Goal: Communication & Community: Answer question/provide support

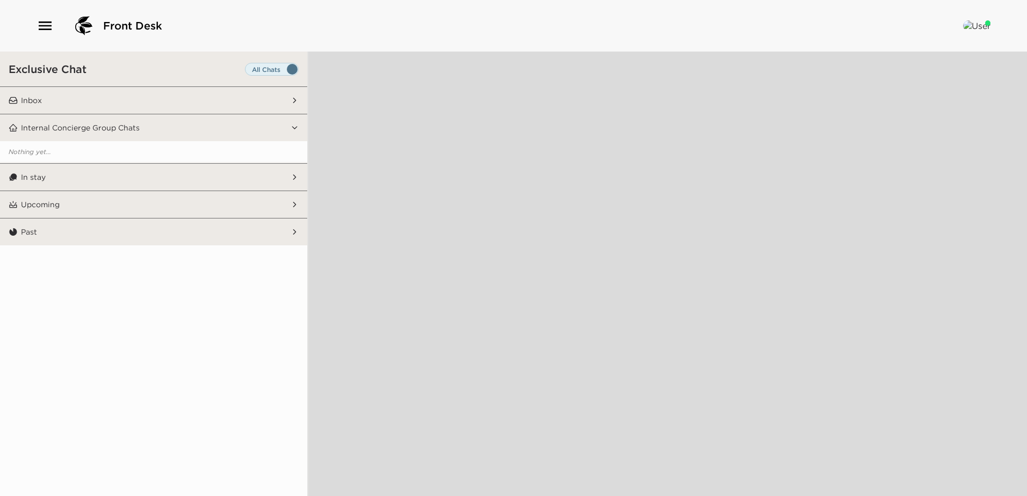
click at [147, 93] on button "Inbox" at bounding box center [154, 100] width 273 height 27
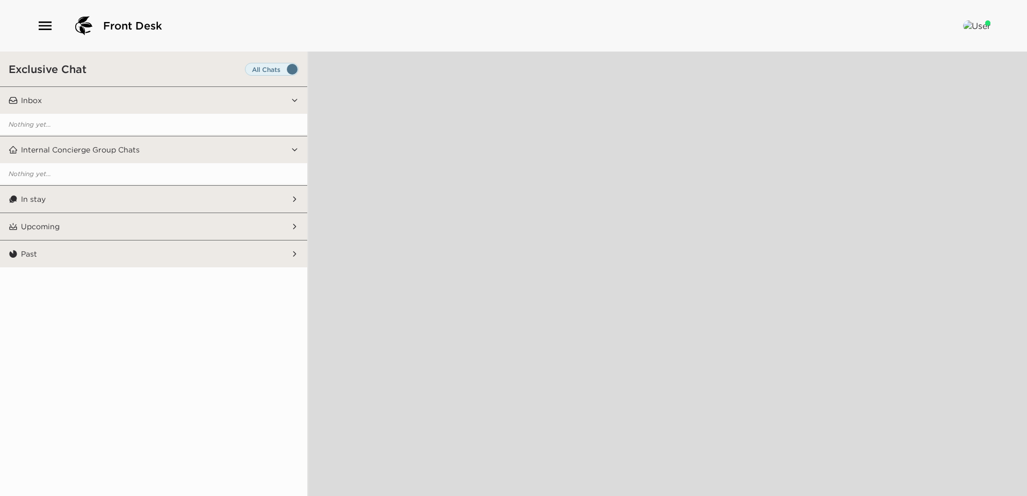
click at [134, 107] on button "Inbox" at bounding box center [154, 100] width 273 height 27
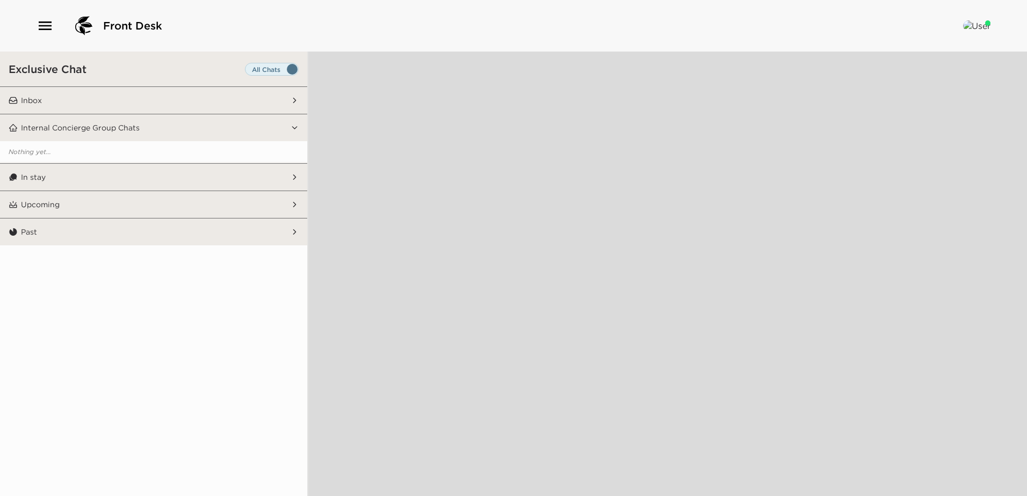
click at [146, 169] on button "In stay" at bounding box center [154, 177] width 273 height 27
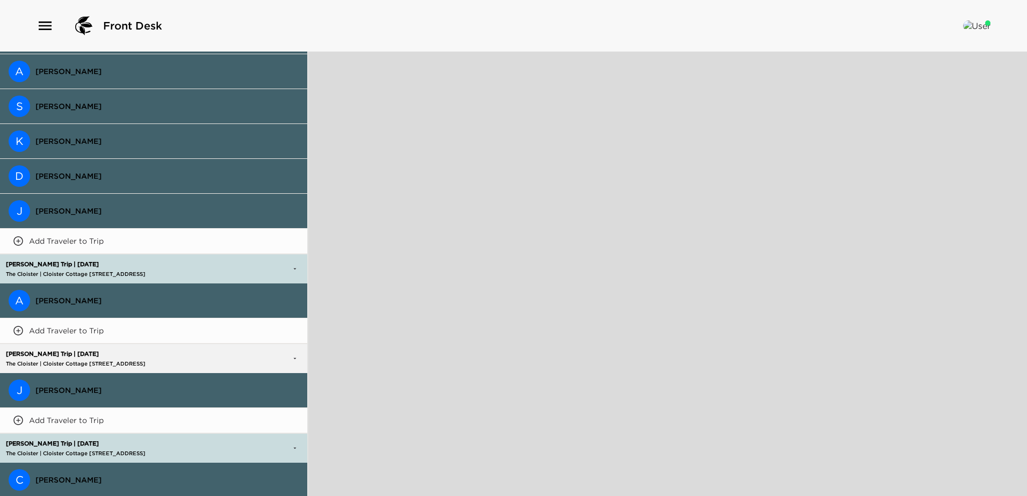
scroll to position [1033, 0]
click at [110, 297] on span "Andrew Timblin" at bounding box center [166, 302] width 263 height 10
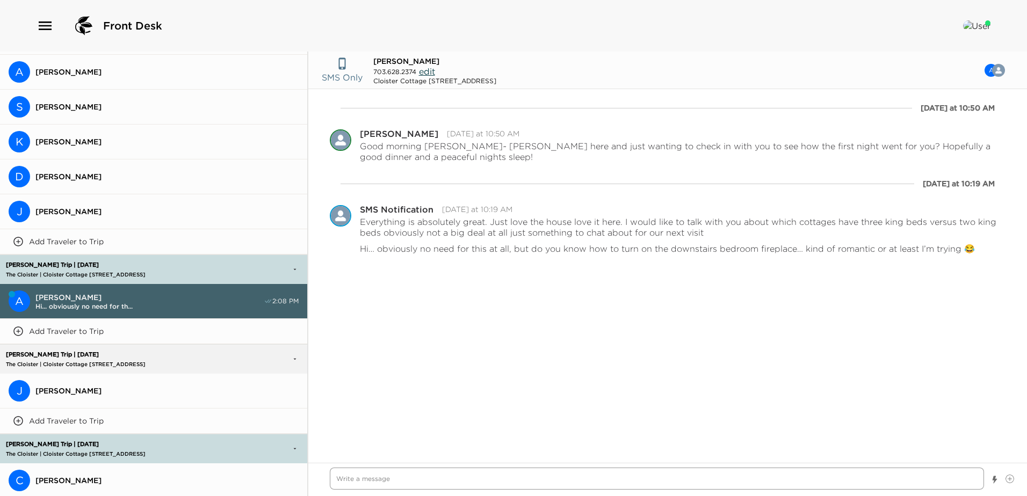
click at [374, 481] on textarea "Write a message" at bounding box center [657, 479] width 654 height 22
type textarea "x"
type textarea "H"
type textarea "x"
type textarea "Hi"
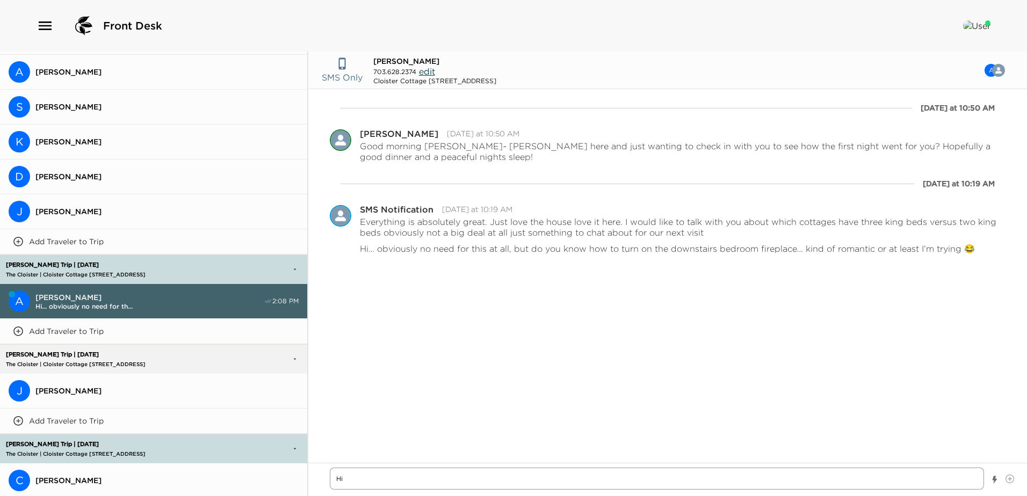
type textarea "x"
type textarea "Hi A"
type textarea "x"
type textarea "Hi An"
type textarea "x"
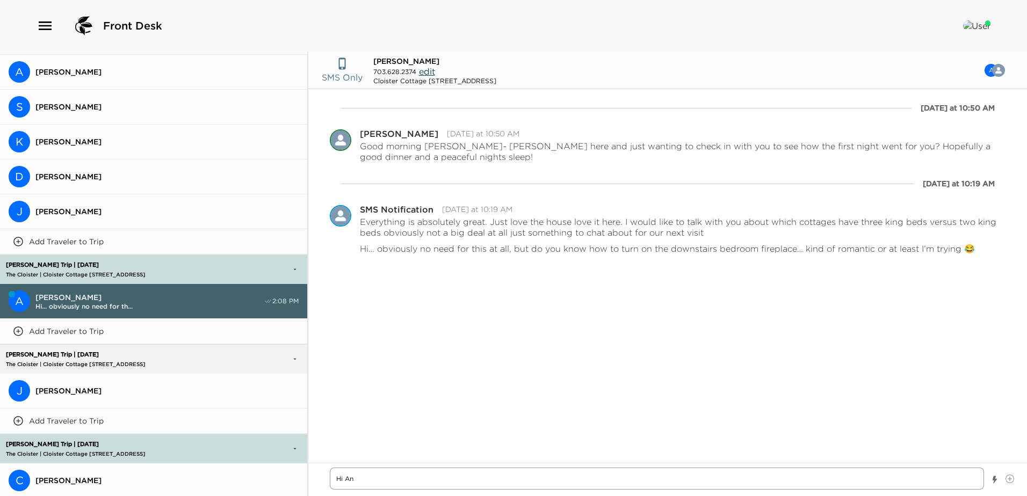
type textarea "Hi And"
type textarea "x"
type textarea "Hi Andr"
type textarea "x"
type textarea "Hi Andre"
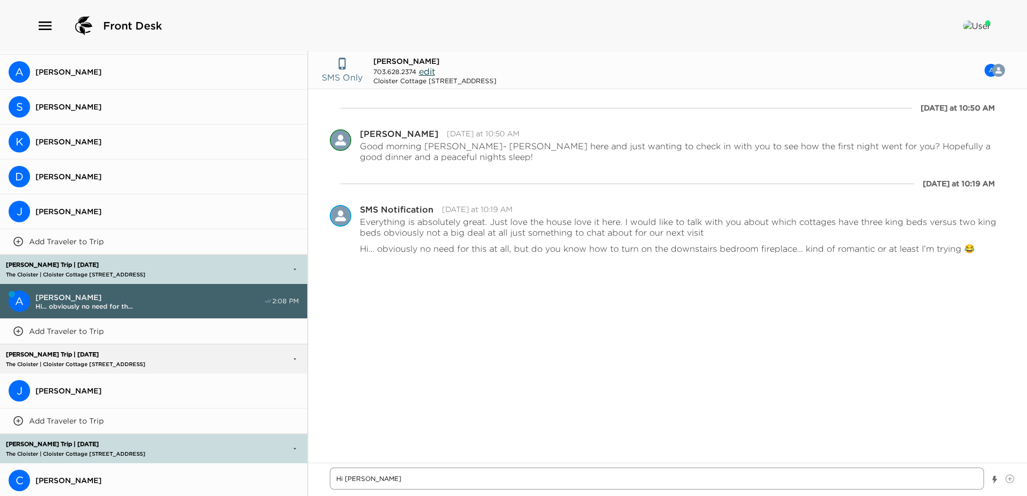
type textarea "x"
type textarea "Hi Andrew"
type textarea "x"
type textarea "Hi Andrew,"
type textarea "x"
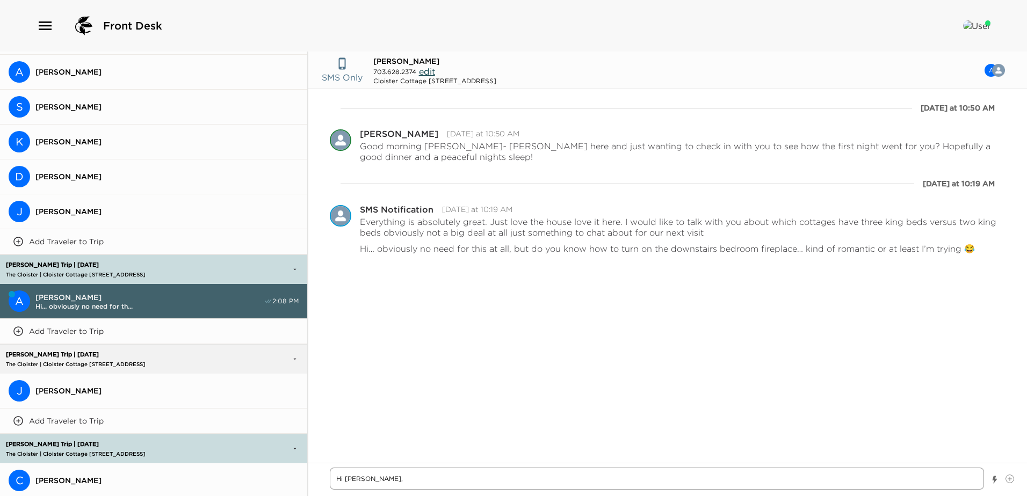
type textarea "Hi Andrew,"
type textarea "x"
type textarea "Hi Andrew, s"
type textarea "x"
type textarea "Hi Andrew, so"
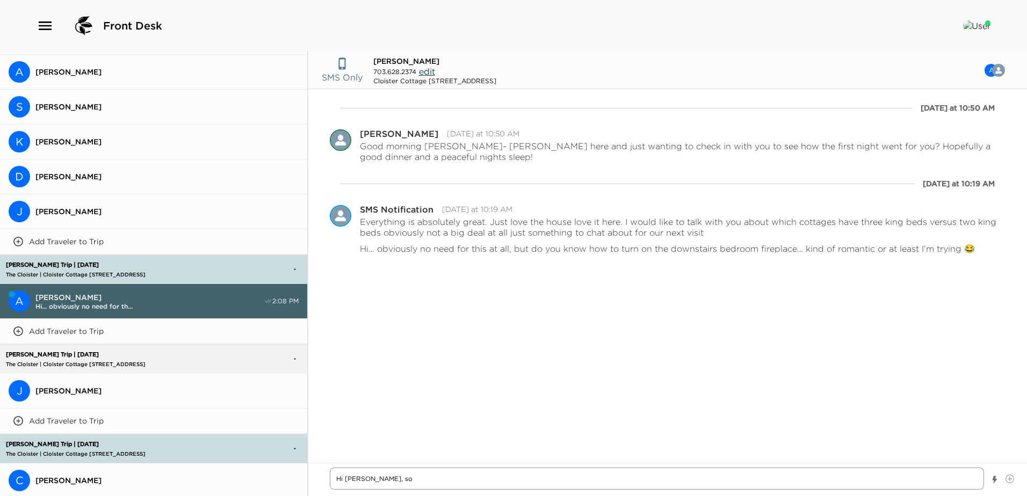
type textarea "x"
type textarea "Hi Andrew, sor"
type textarea "x"
type textarea "Hi Andrew, sorr"
type textarea "x"
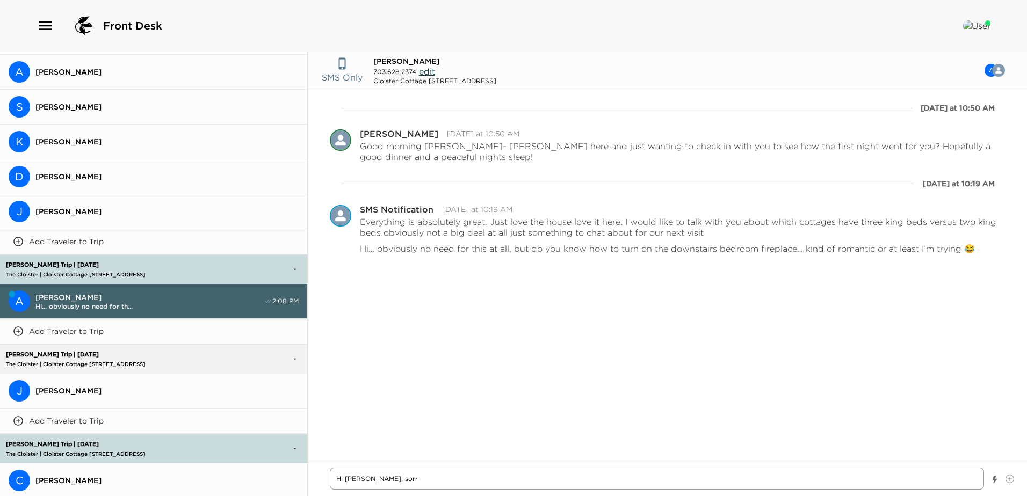
type textarea "Hi Andrew, sorry"
type textarea "x"
type textarea "Hi Andrew, sorry"
type textarea "x"
type textarea "Hi Andrew, sorry I"
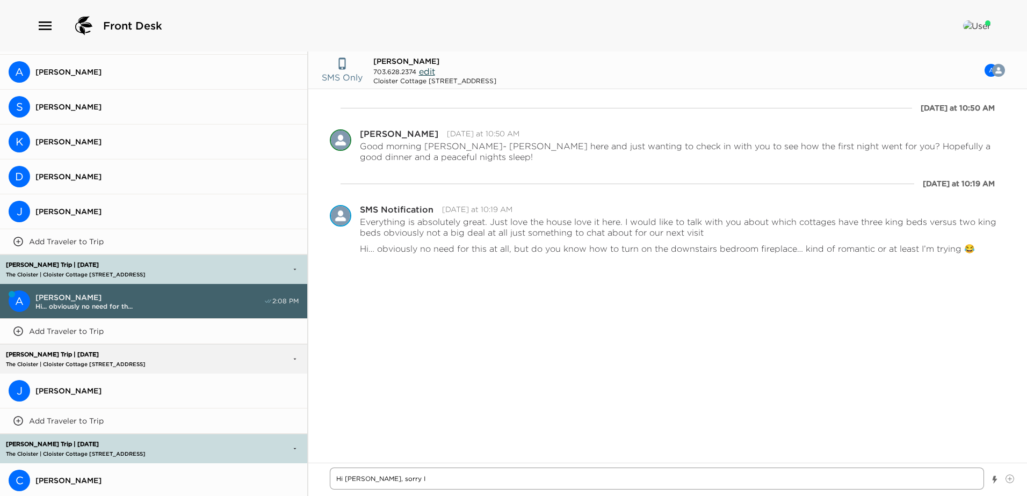
type textarea "x"
type textarea "Hi Andrew, sorry I'"
type textarea "x"
type textarea "Hi Andrew, sorry I'm"
type textarea "x"
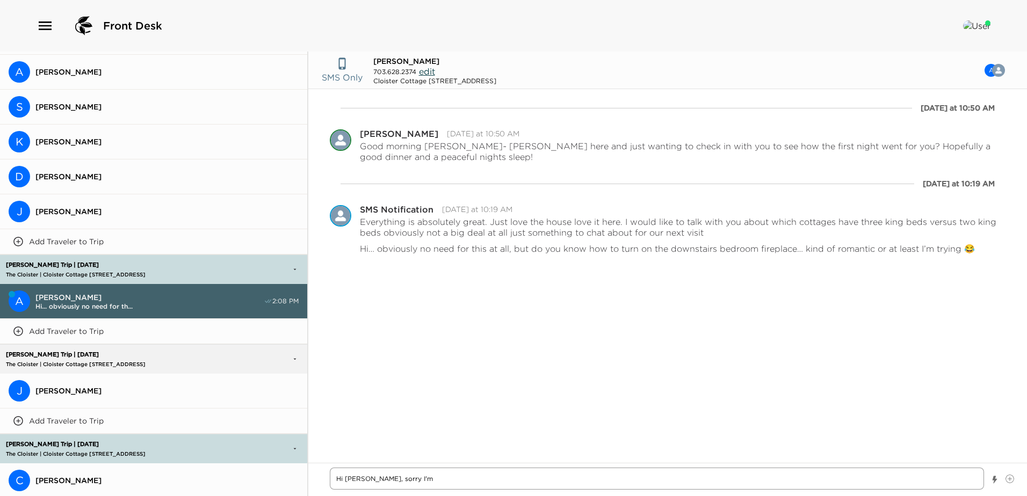
type textarea "Hi Andrew, sorry I'm"
type textarea "x"
type textarea "Hi Andrew, sorry I'm j"
type textarea "x"
type textarea "Hi Andrew, sorry I'm ju"
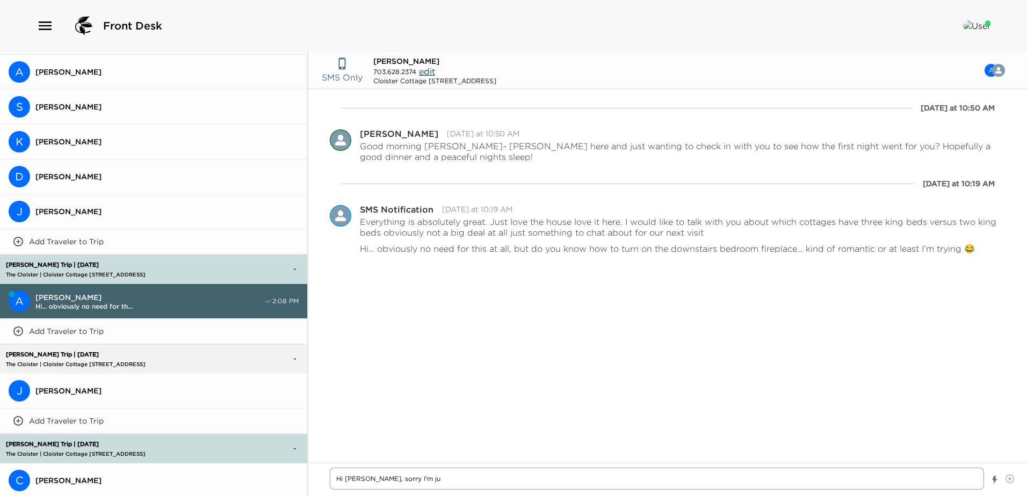
type textarea "x"
type textarea "Hi Andrew, sorry I'm jus"
type textarea "x"
type textarea "Hi Andrew, sorry I'm just"
type textarea "x"
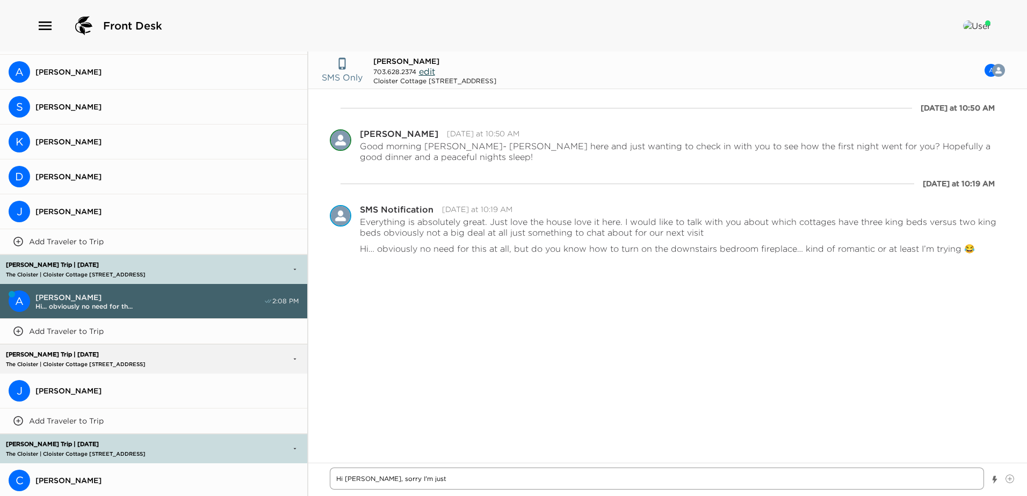
type textarea "Hi Andrew, sorry I'm just"
type textarea "x"
type textarea "Hi Andrew, sorry I'm just s"
type textarea "x"
type textarea "Hi Andrew, sorry I'm just se"
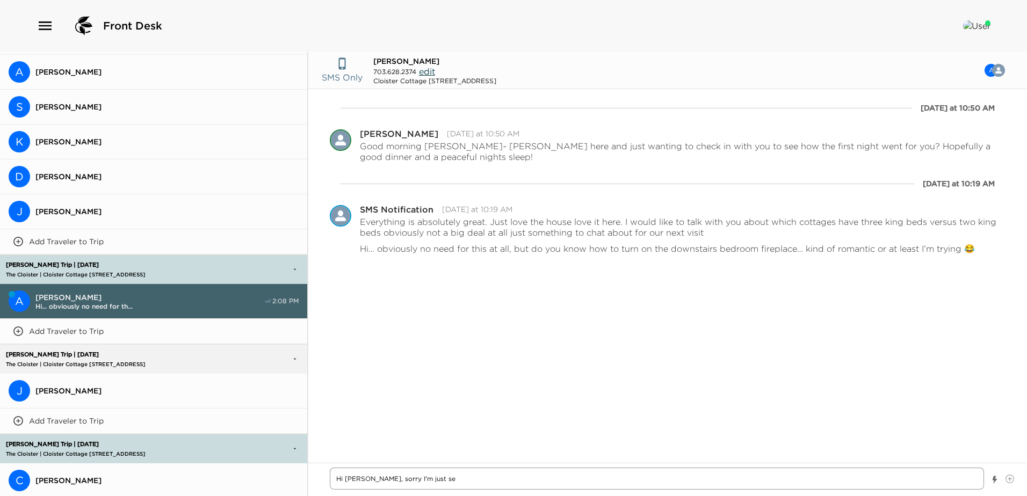
type textarea "x"
type textarea "Hi Andrew, sorry I'm just see"
type textarea "x"
type textarea "Hi Andrew, sorry I'm just seei"
type textarea "x"
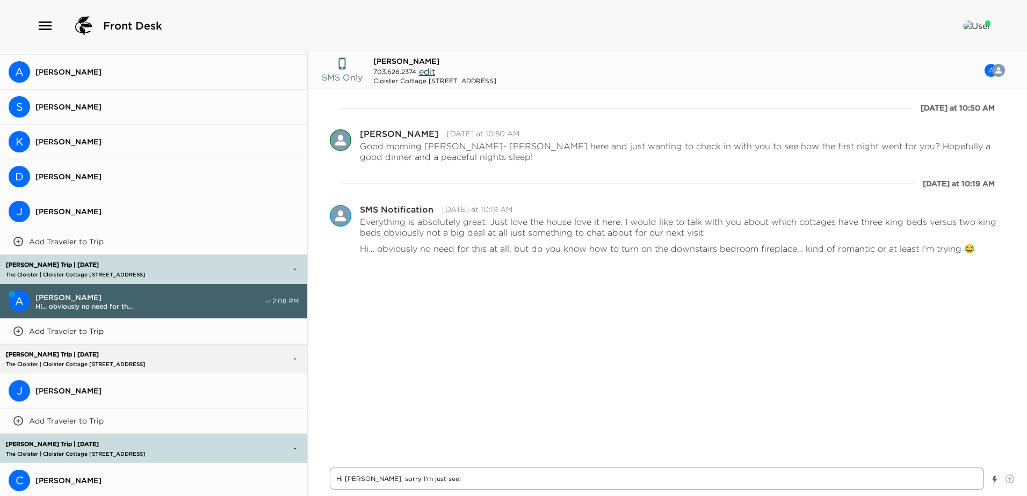
type textarea "Hi Andrew, sorry I'm just seein"
type textarea "x"
type textarea "Hi Andrew, sorry I'm just seeing"
type textarea "x"
type textarea "Hi Andrew, sorry I'm just seeing"
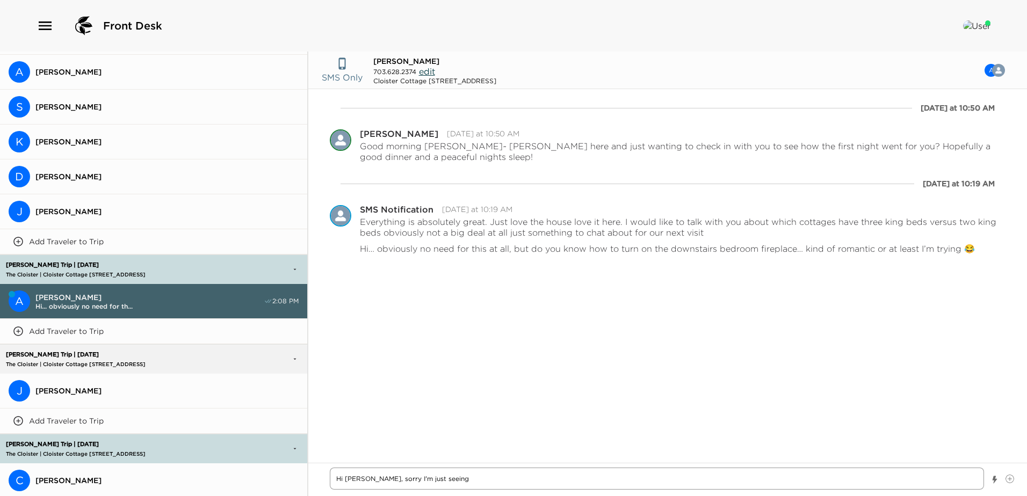
type textarea "x"
type textarea "Hi Andrew, sorry I'm just seeing t"
type textarea "x"
type textarea "Hi Andrew, sorry I'm just seeing th"
type textarea "x"
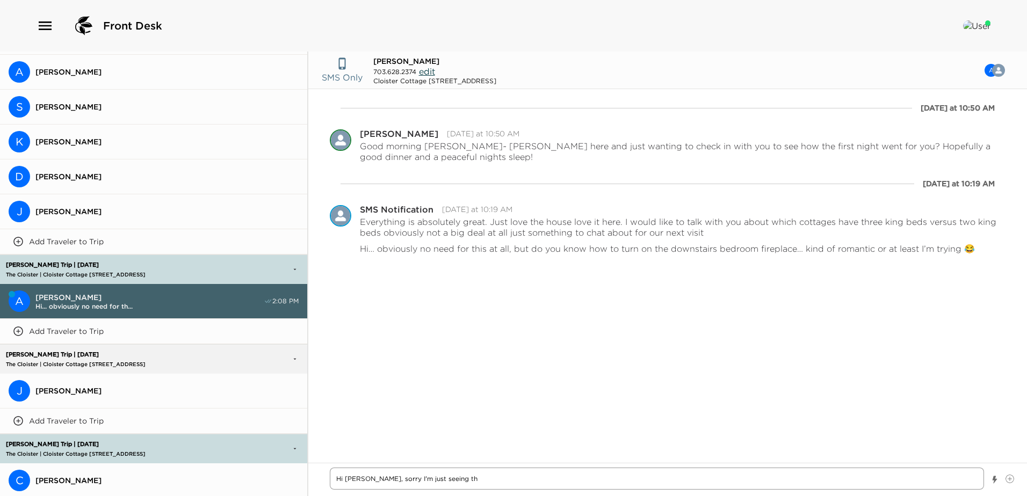
type textarea "Hi Andrew, sorry I'm just seeing thi"
type textarea "x"
type textarea "Hi Andrew, sorry I'm just seeing this"
type textarea "x"
type textarea "Hi Andrew, sorry I'm just seeing this"
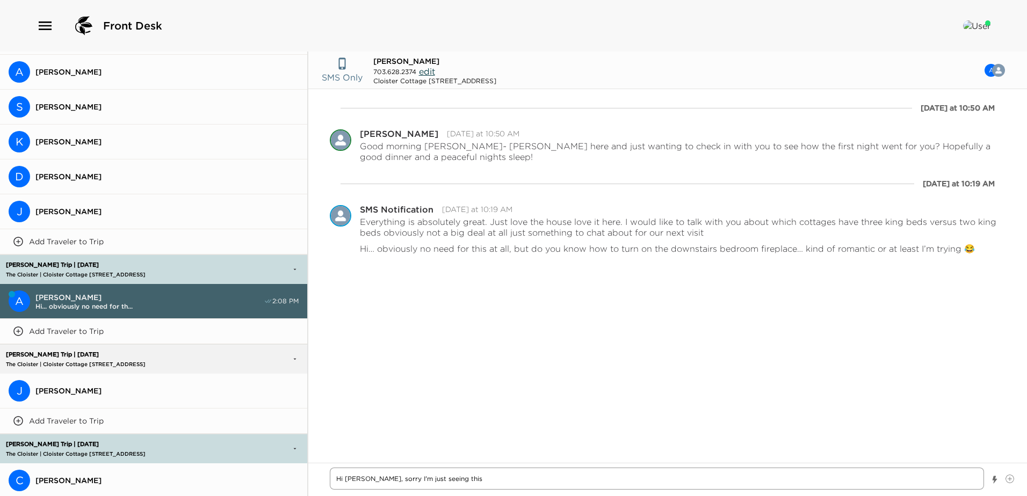
type textarea "x"
type textarea "Hi Andrew, sorry I'm just seeing this t"
type textarea "x"
type textarea "Hi Andrew, sorry I'm just seeing this te"
type textarea "x"
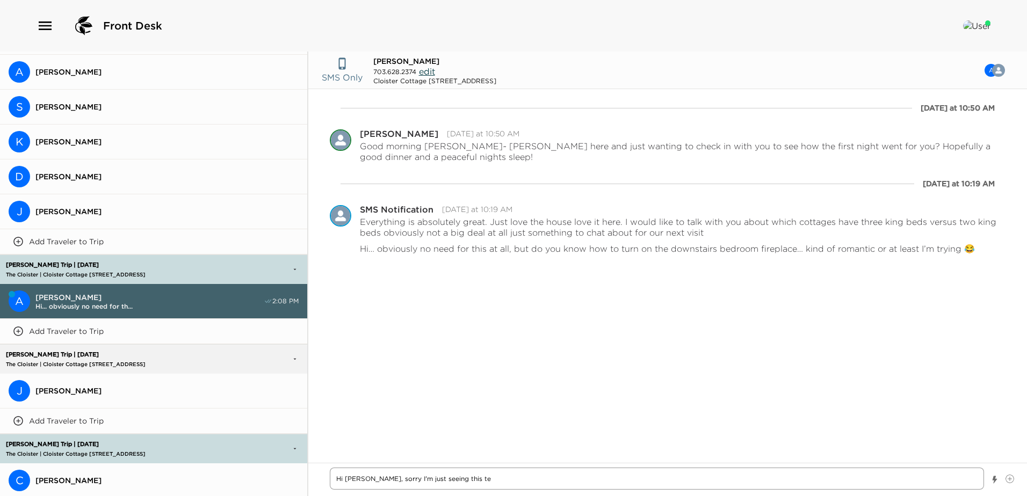
type textarea "Hi Andrew, sorry I'm just seeing this tex"
type textarea "x"
type textarea "Hi Andrew, sorry I'm just seeing this text"
type textarea "x"
type textarea "Hi Andrew, sorry I'm just seeing this text"
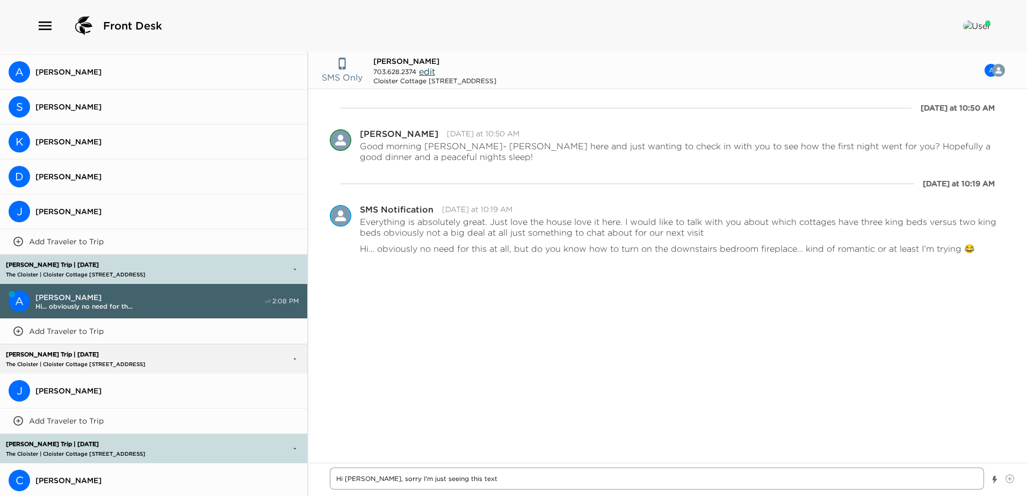
type textarea "x"
type textarea "Hi Andrew, sorry I'm just seeing this text a"
type textarea "x"
type textarea "Hi Andrew, sorry I'm just seeing this text as"
type textarea "x"
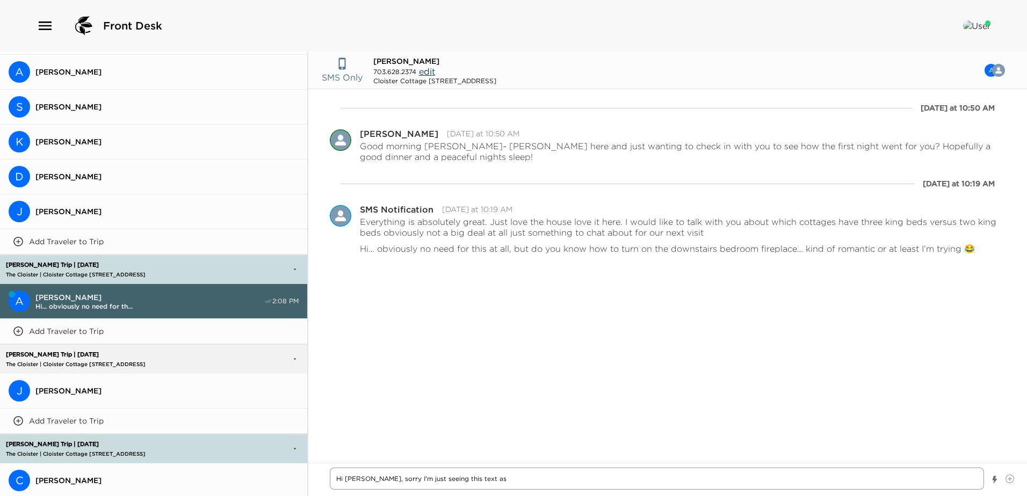
type textarea "Hi Andrew, sorry I'm just seeing this text as"
type textarea "x"
type textarea "Hi Andrew, sorry I'm just seeing this text as m"
type textarea "x"
type textarea "Hi Andrew, sorry I'm just seeing this text as my"
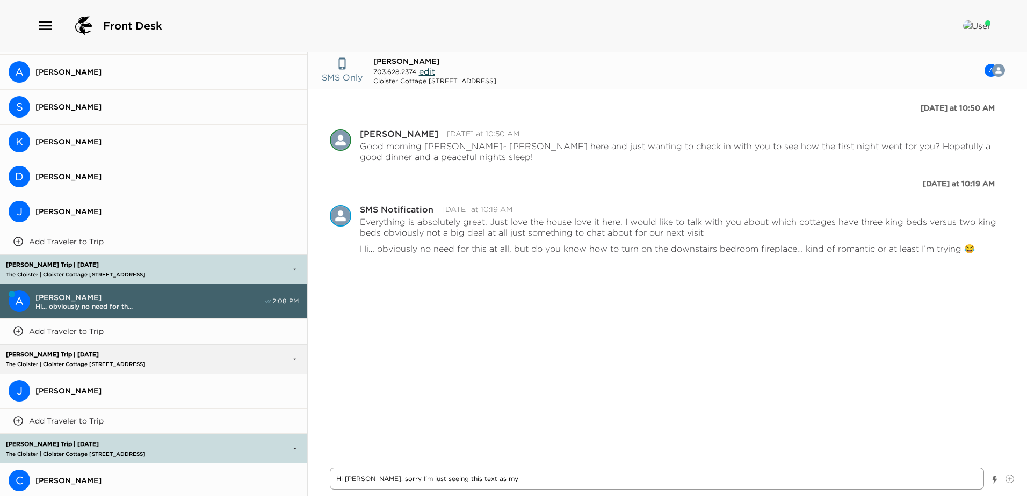
type textarea "x"
type textarea "Hi Andrew, sorry I'm just seeing this text as my"
type textarea "x"
type textarea "Hi Andrew, sorry I'm just seeing this text as my n"
type textarea "x"
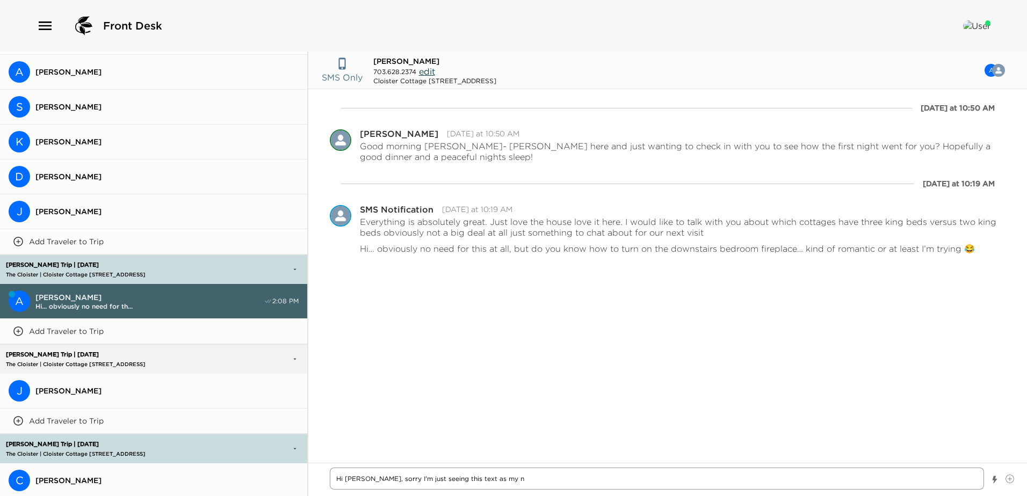
type textarea "Hi Andrew, sorry I'm just seeing this text as my no"
type textarea "x"
type textarea "Hi Andrew, sorry I'm just seeing this text as my not"
type textarea "x"
type textarea "Hi Andrew, sorry I'm just seeing this text as my noti"
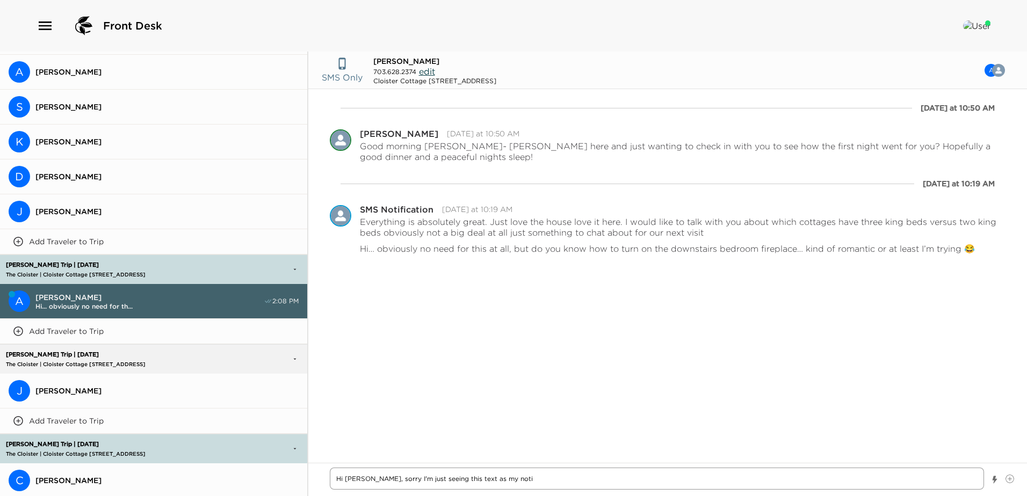
type textarea "x"
type textarea "Hi Andrew, sorry I'm just seeing this text as my notif"
type textarea "x"
type textarea "Hi Andrew, sorry I'm just seeing this text as my notifi"
type textarea "x"
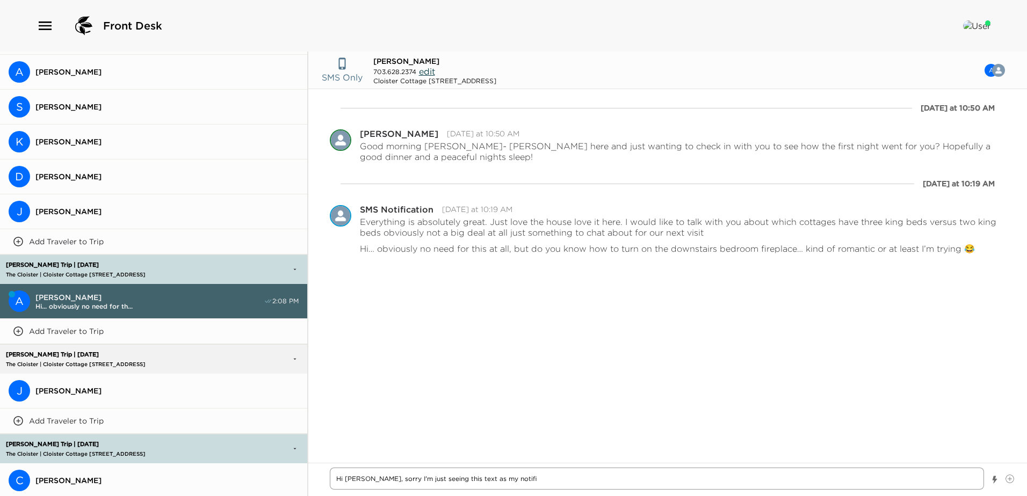
type textarea "Hi Andrew, sorry I'm just seeing this text as my notific"
type textarea "x"
type textarea "Hi Andrew, sorry I'm just seeing this text as my notifica"
type textarea "x"
type textarea "Hi Andrew, sorry I'm just seeing this text as my notificati"
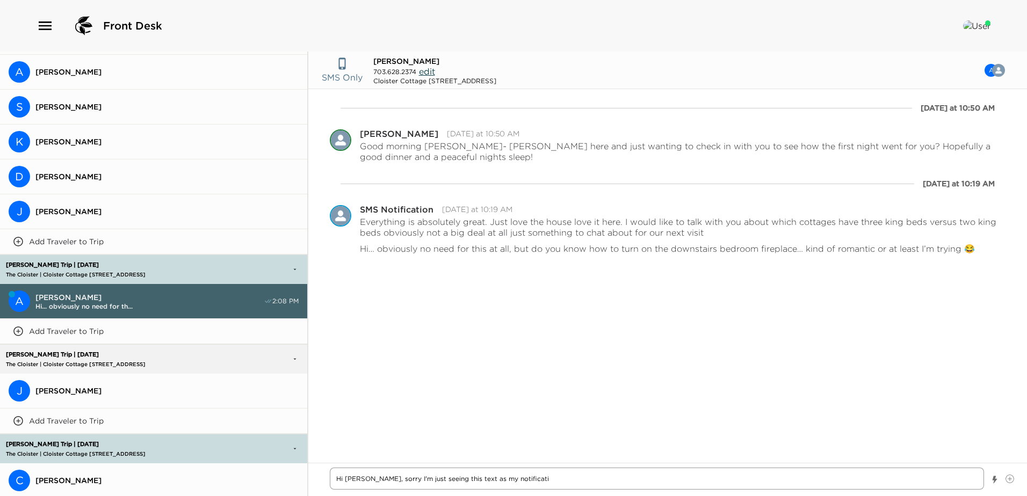
type textarea "x"
type textarea "Hi Andrew, sorry I'm just seeing this text as my notificatio"
type textarea "x"
type textarea "Hi Andrew, sorry I'm just seeing this text as my notification"
type textarea "x"
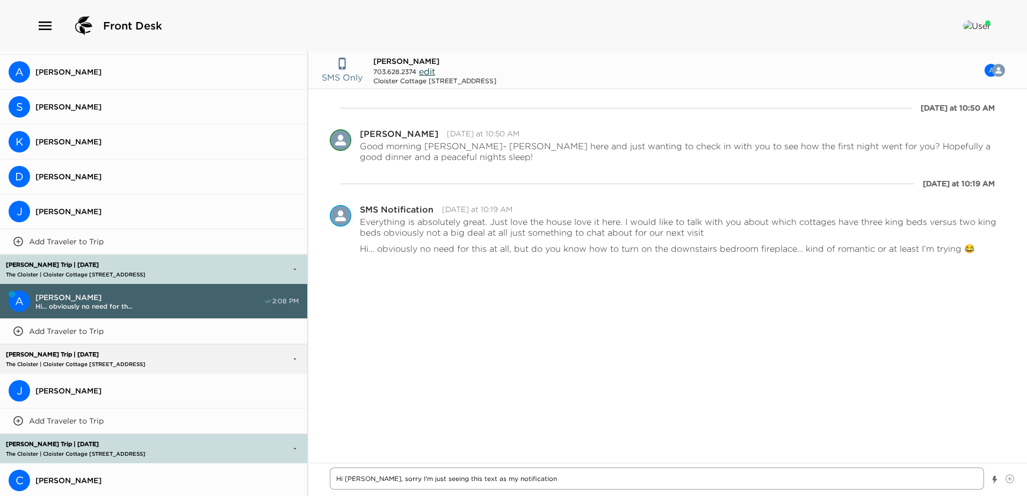
type textarea "Hi Andrew, sorry I'm just seeing this text as my notification"
type textarea "x"
type textarea "Hi Andrew, sorry I'm just seeing this text as my notification d"
type textarea "x"
type textarea "Hi Andrew, sorry I'm just seeing this text as my notification di"
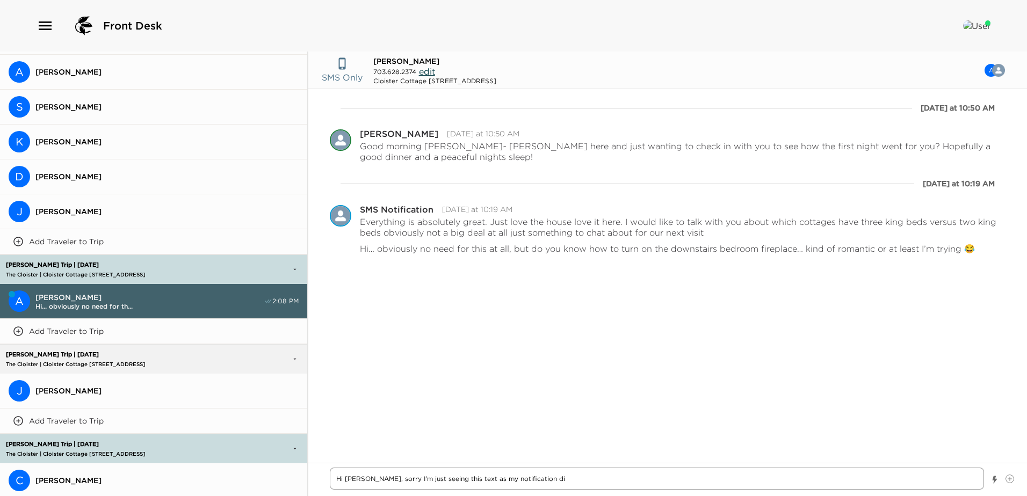
type textarea "x"
type textarea "Hi Andrew, sorry I'm just seeing this text as my notification did"
type textarea "x"
type textarea "Hi Andrew, sorry I'm just seeing this text as my notification didn"
type textarea "x"
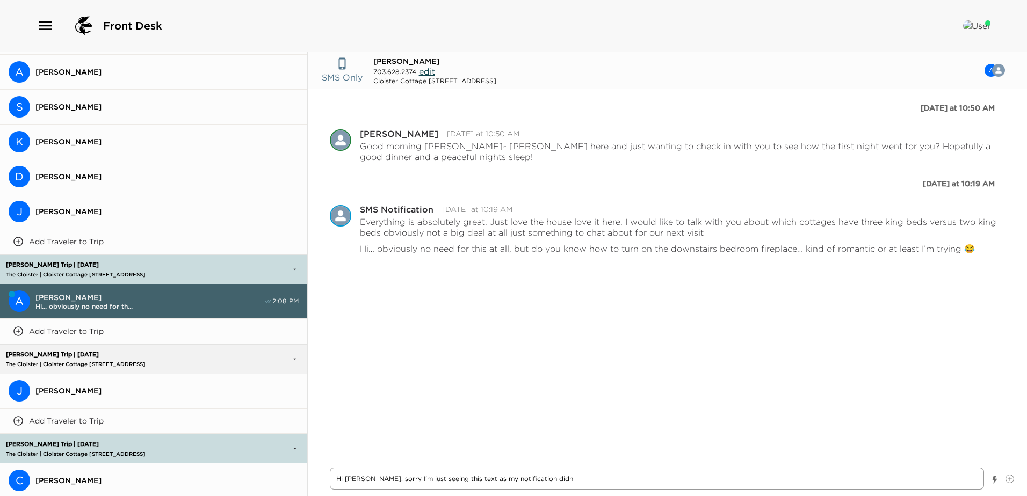
type textarea "Hi Andrew, sorry I'm just seeing this text as my notification didn'"
type textarea "x"
type textarea "Hi Andrew, sorry I'm just seeing this text as my notification didn't"
type textarea "x"
type textarea "Hi Andrew, sorry I'm just seeing this text as my notification didn't"
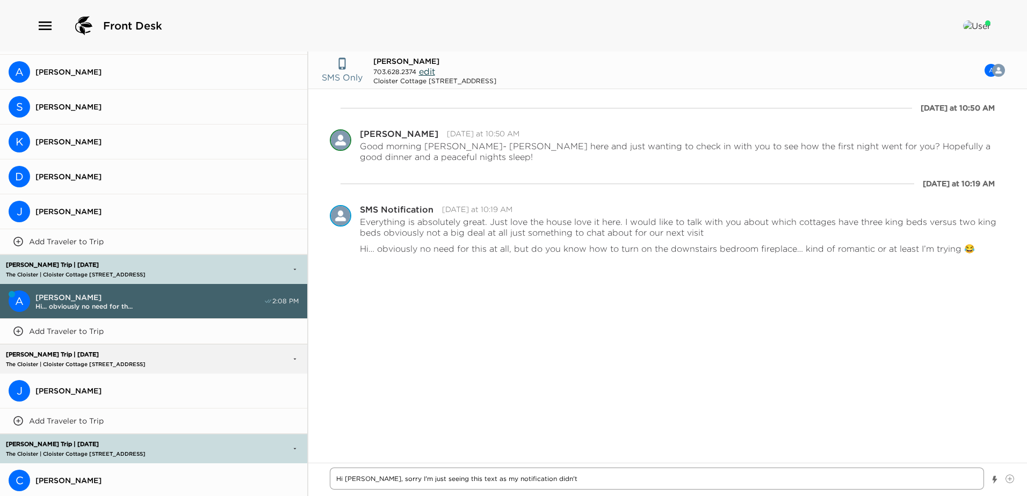
type textarea "x"
type textarea "Hi Andrew, sorry I'm just seeing this text as my notification didn't g"
type textarea "x"
type textarea "Hi Andrew, sorry I'm just seeing this text as my notification didn't go"
type textarea "x"
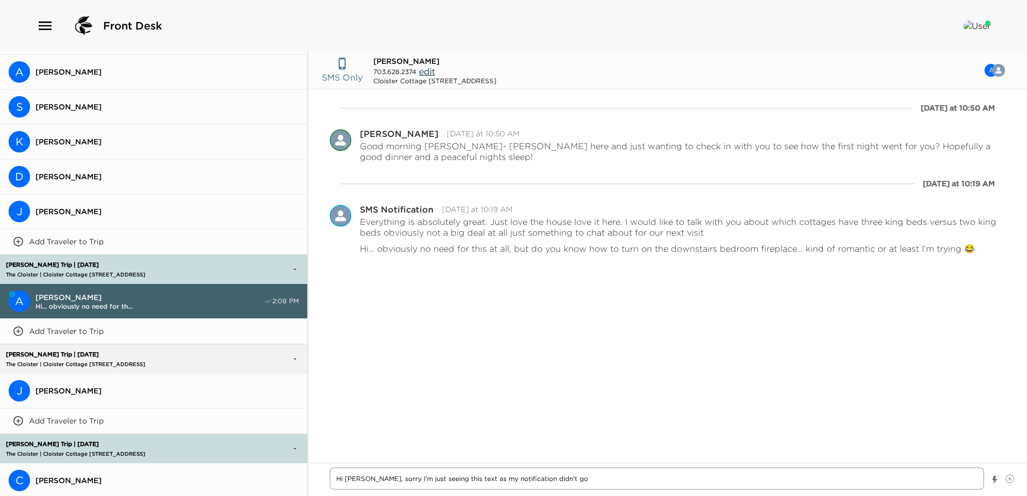
type textarea "Hi Andrew, sorry I'm just seeing this text as my notification didn't go"
type textarea "x"
type textarea "Hi Andrew, sorry I'm just seeing this text as my notification didn't go o"
type textarea "x"
type textarea "Hi Andrew, sorry I'm just seeing this text as my notification didn't go of"
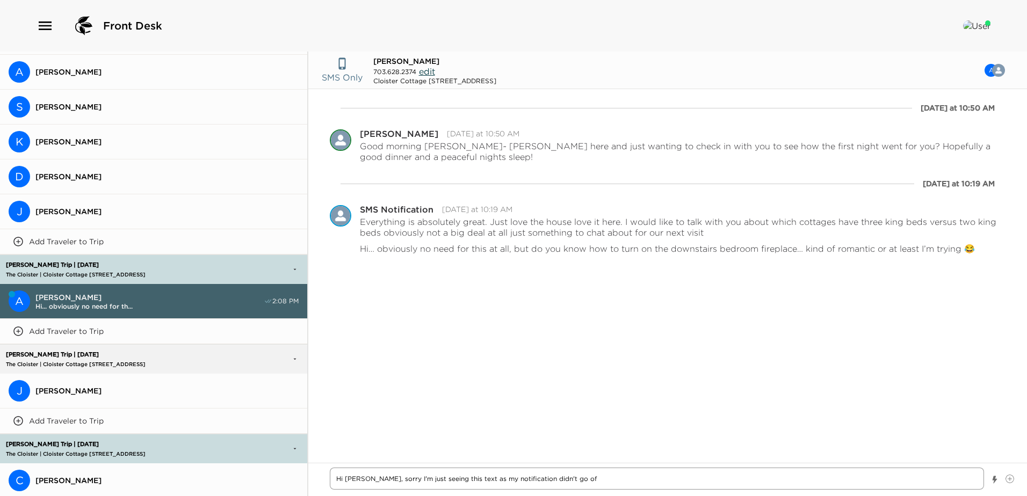
type textarea "x"
type textarea "Hi Andrew, sorry I'm just seeing this text as my notification didn't go off"
type textarea "x"
type textarea "Hi Andrew, sorry I'm just seeing this text as my notification didn't go off"
type textarea "x"
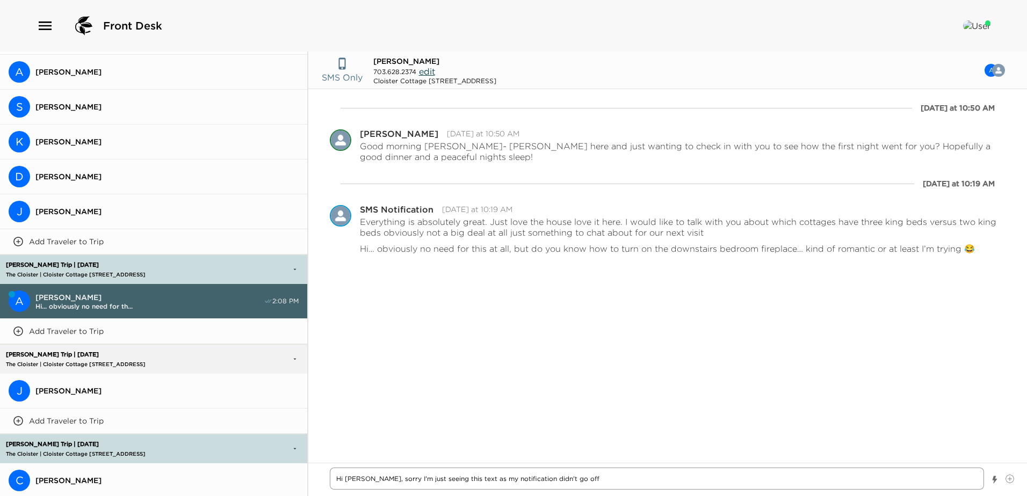
type textarea "Hi Andrew, sorry I'm just seeing this text as my notification didn't go off t"
type textarea "x"
type textarea "Hi Andrew, sorry I'm just seeing this text as my notification didn't go off to"
type textarea "x"
type textarea "Hi Andrew, sorry I'm just seeing this text as my notification didn't go off to"
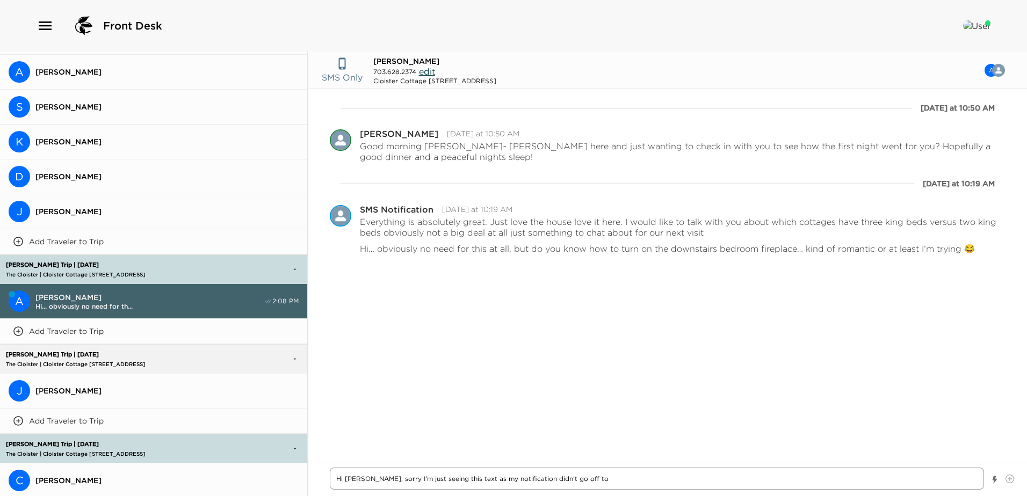
type textarea "x"
type textarea "Hi Andrew, sorry I'm just seeing this text as my notification didn't go off to n"
type textarea "x"
type textarea "Hi Andrew, sorry I'm just seeing this text as my notification didn't go off to …"
type textarea "x"
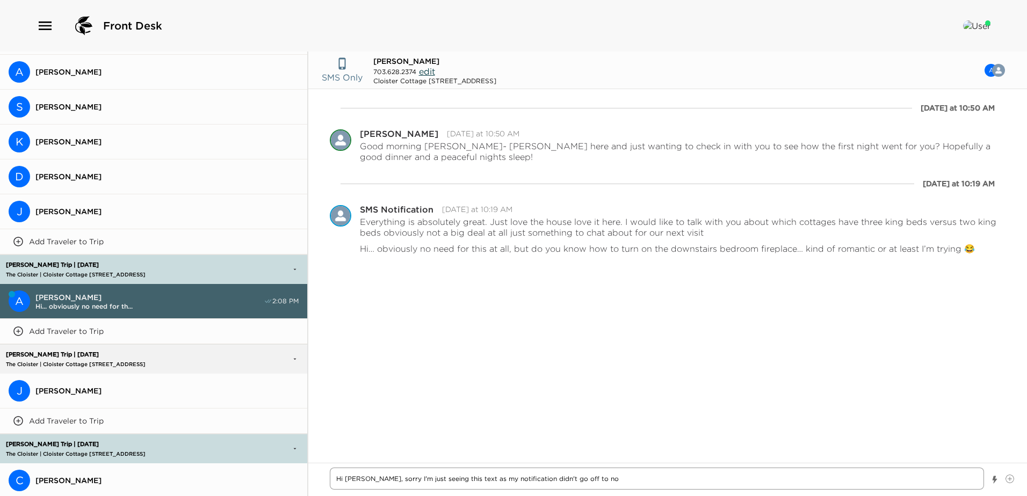
type textarea "Hi Andrew, sorry I'm just seeing this text as my notification didn't go off to …"
type textarea "x"
type textarea "Hi Andrew, sorry I'm just seeing this text as my notification didn't go off to …"
type textarea "x"
type textarea "Hi Andrew, sorry I'm just seeing this text as my notification didn't go off to …"
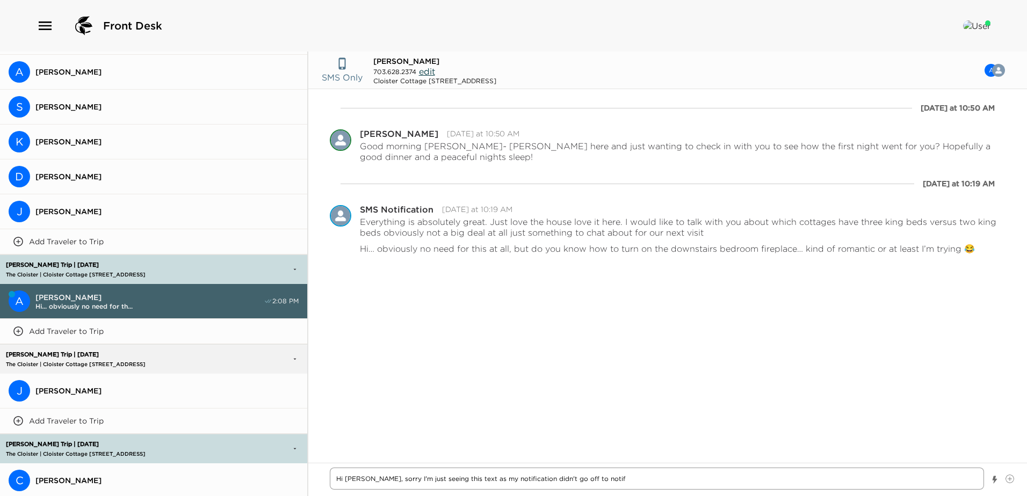
type textarea "x"
type textarea "Hi Andrew, sorry I'm just seeing this text as my notification didn't go off to …"
type textarea "x"
type textarea "Hi Andrew, sorry I'm just seeing this text as my notification didn't go off to …"
type textarea "x"
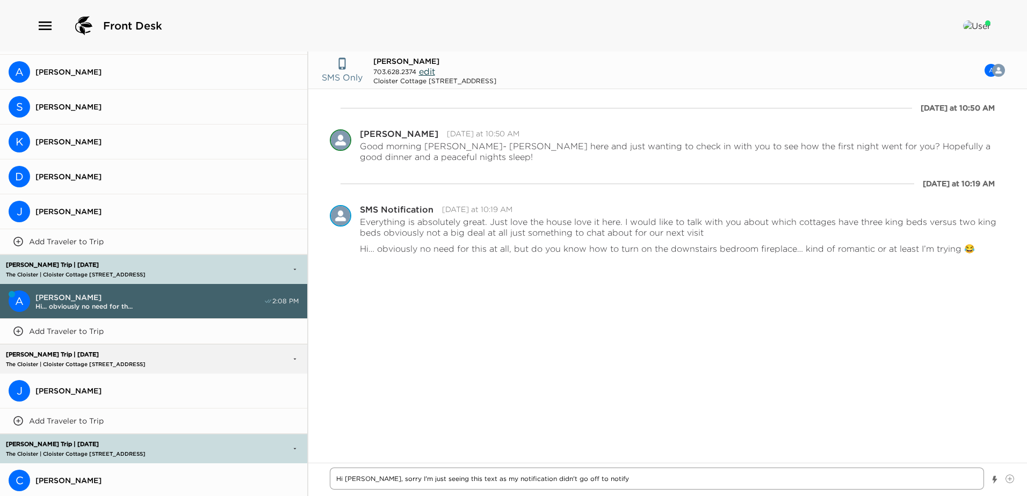
type textarea "Hi Andrew, sorry I'm just seeing this text as my notification didn't go off to …"
type textarea "x"
type textarea "Hi Andrew, sorry I'm just seeing this text as my notification didn't go off to …"
type textarea "x"
type textarea "Hi Andrew, sorry I'm just seeing this text as my notification didn't go off to …"
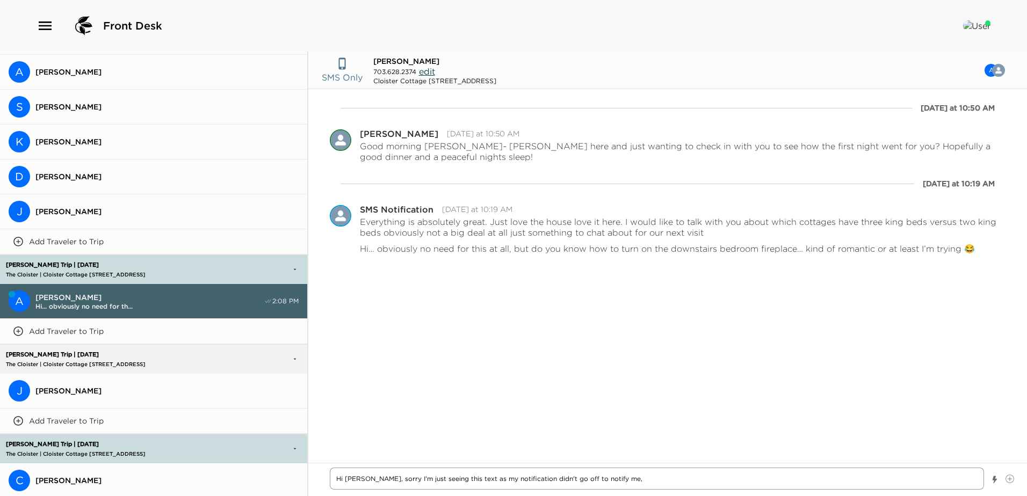
type textarea "x"
type textarea "Hi Andrew, sorry I'm just seeing this text as my notification didn't go off to …"
type textarea "x"
type textarea "Hi Andrew, sorry I'm just seeing this text as my notification didn't go off to …"
type textarea "x"
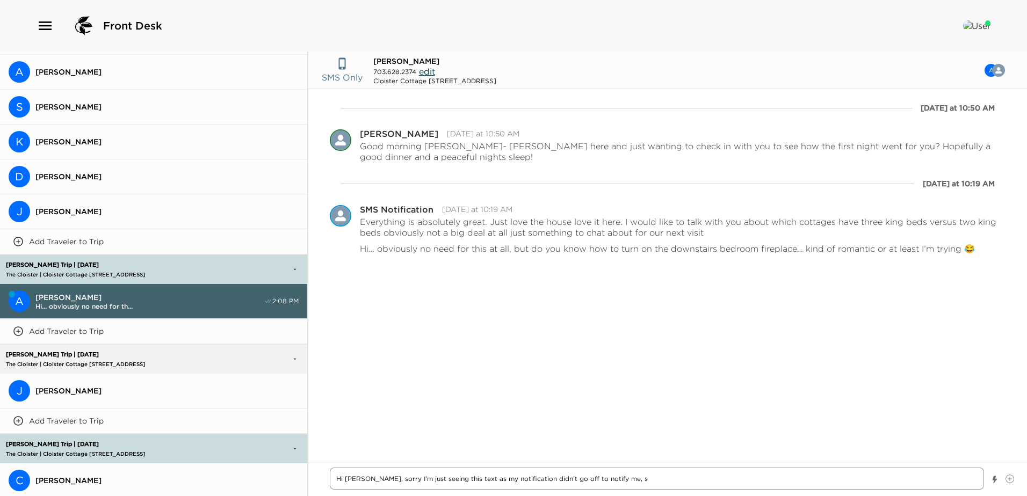
type textarea "Hi Andrew, sorry I'm just seeing this text as my notification didn't go off to …"
type textarea "x"
type textarea "Hi Andrew, sorry I'm just seeing this text as my notification didn't go off to …"
type textarea "x"
type textarea "Hi Andrew, sorry I'm just seeing this text as my notification didn't go off to …"
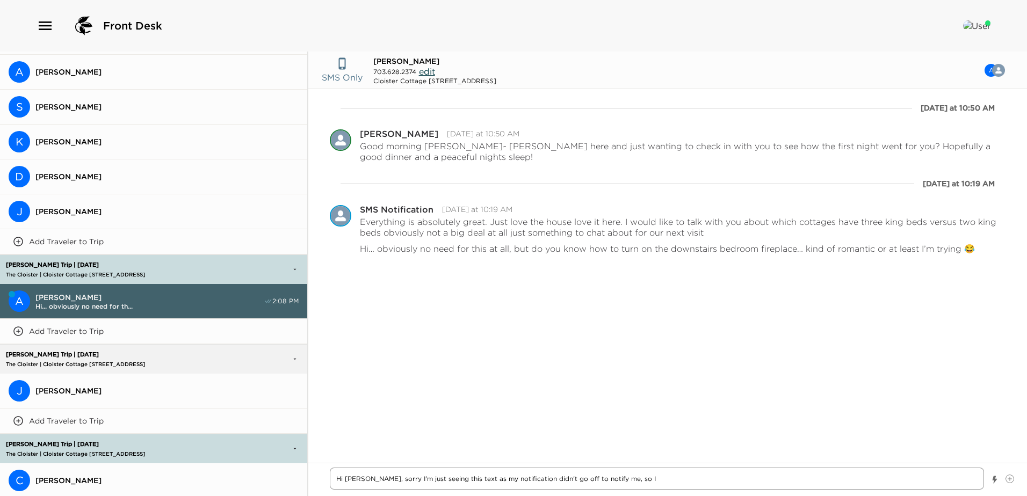
type textarea "x"
type textarea "Hi Andrew, sorry I'm just seeing this text as my notification didn't go off to …"
type textarea "x"
type textarea "Hi Andrew, sorry I'm just seeing this text as my notification didn't go off to …"
type textarea "x"
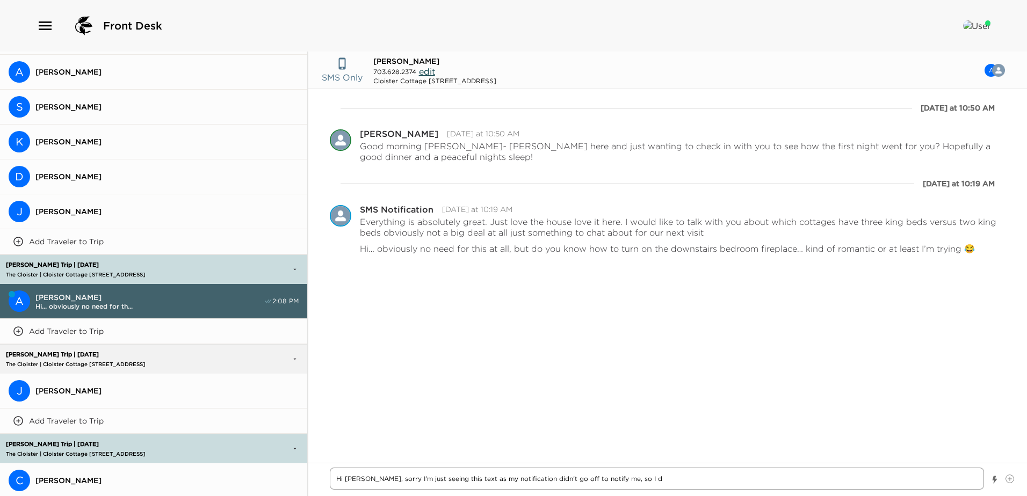
type textarea "Hi Andrew, sorry I'm just seeing this text as my notification didn't go off to …"
type textarea "x"
type textarea "Hi Andrew, sorry I'm just seeing this text as my notification didn't go off to …"
type textarea "x"
type textarea "Hi Andrew, sorry I'm just seeing this text as my notification didn't go off to …"
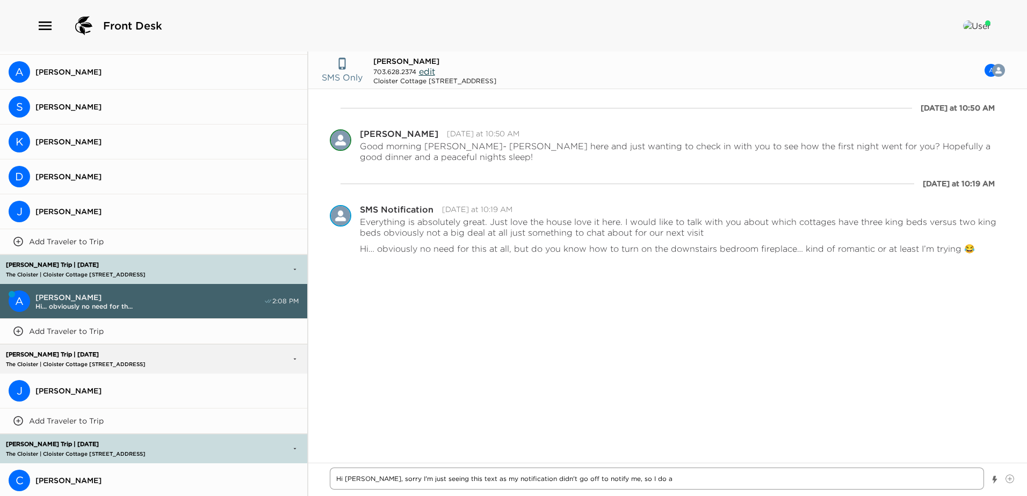
type textarea "x"
type textarea "Hi Andrew, sorry I'm just seeing this text as my notification didn't go off to …"
type textarea "x"
type textarea "Hi Andrew, sorry I'm just seeing this text as my notification didn't go off to …"
type textarea "x"
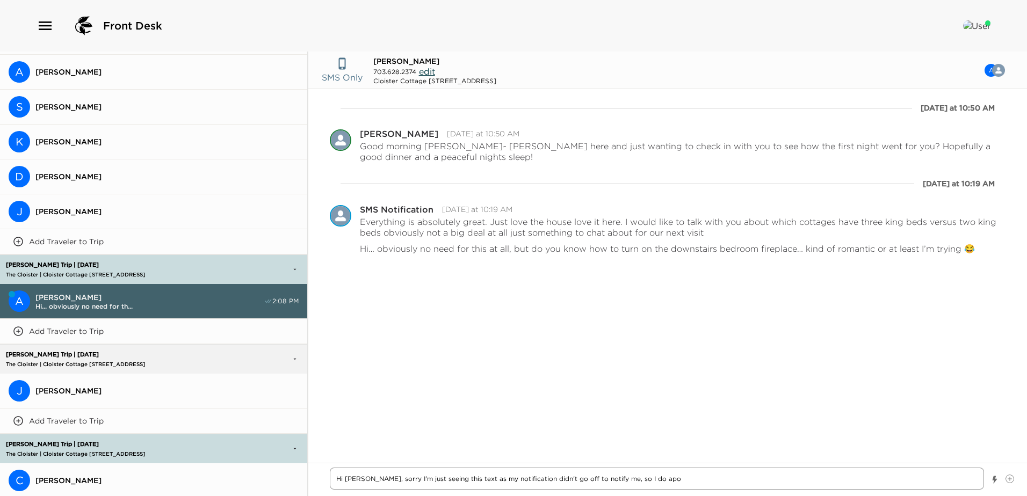
type textarea "Hi Andrew, sorry I'm just seeing this text as my notification didn't go off to …"
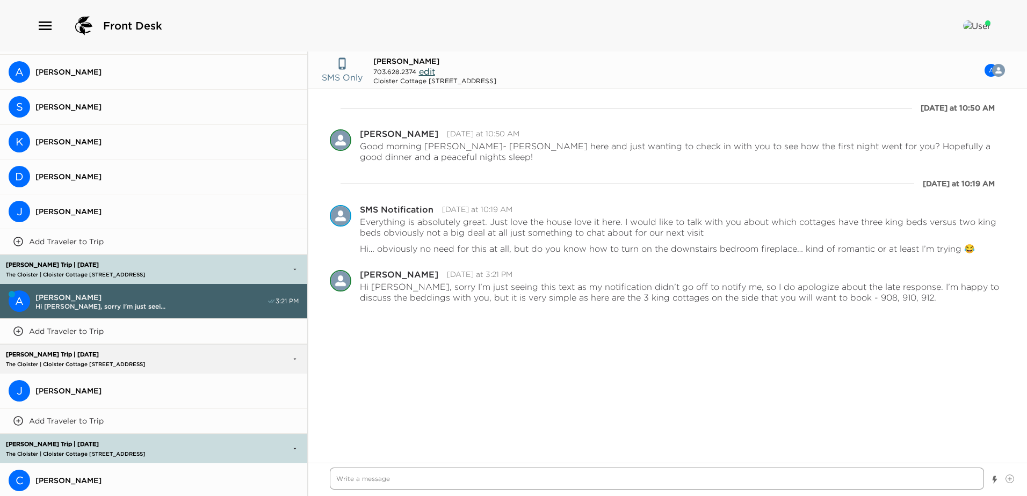
click at [341, 481] on textarea "Write a message" at bounding box center [657, 479] width 654 height 22
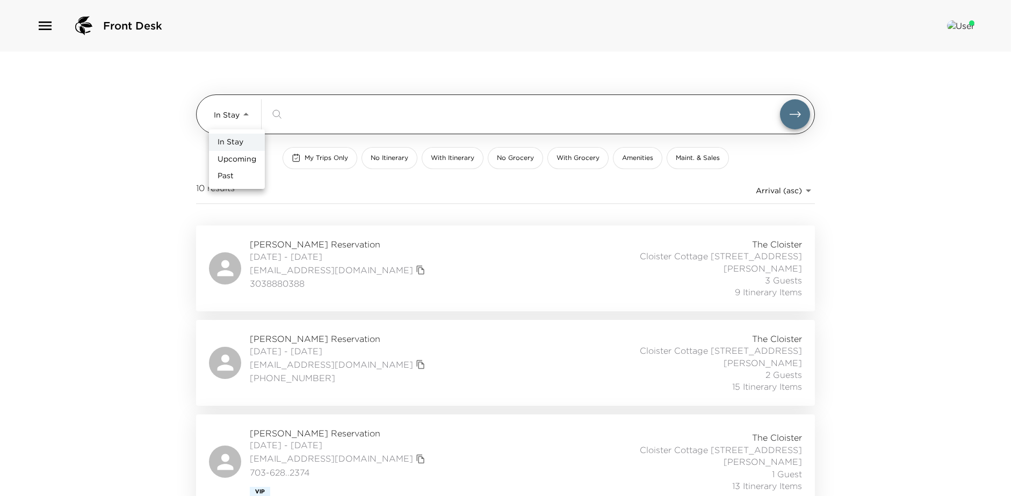
click at [254, 113] on body "Front Desk In Stay In-Stay ​ My Trips Only No Itinerary With Itinerary No Groce…" at bounding box center [509, 248] width 1019 height 496
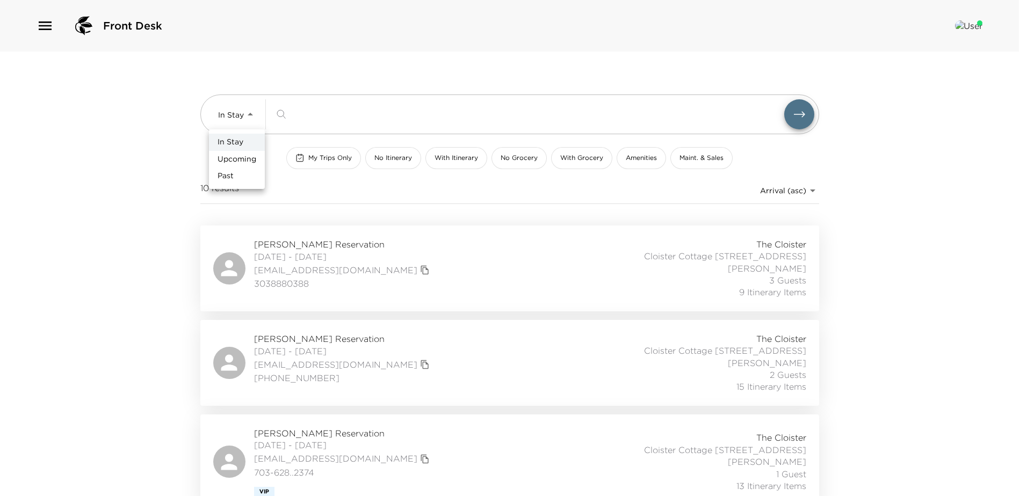
click at [228, 180] on span "Past" at bounding box center [226, 176] width 16 height 11
type input "Past"
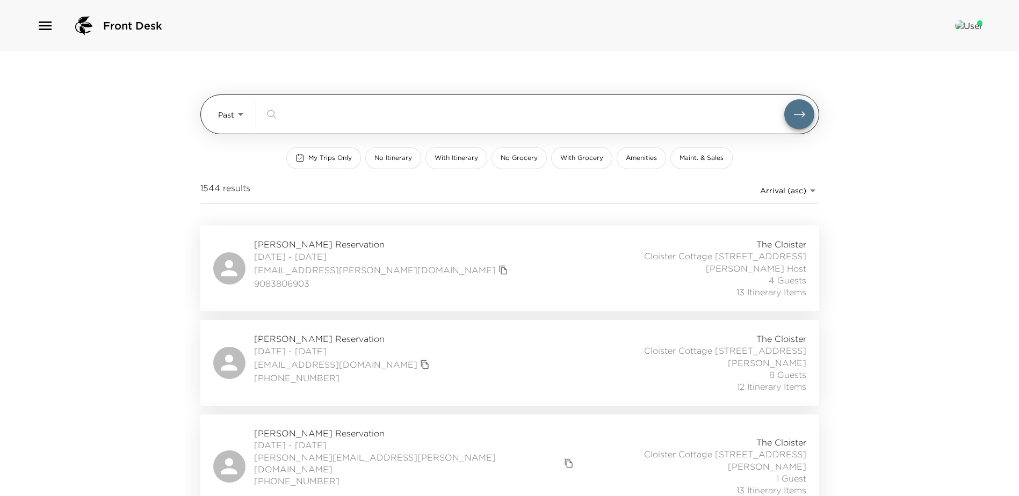
click at [300, 116] on input "search" at bounding box center [533, 114] width 503 height 12
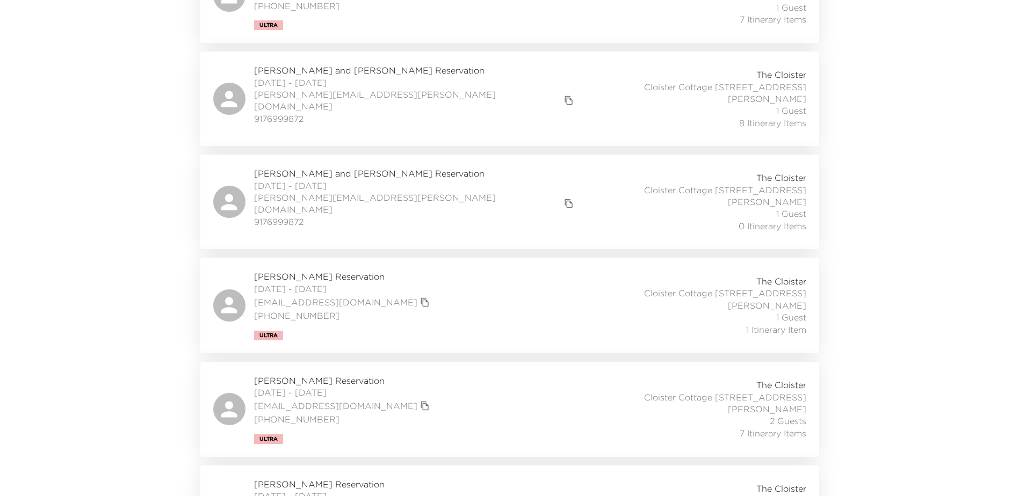
scroll to position [1047, 0]
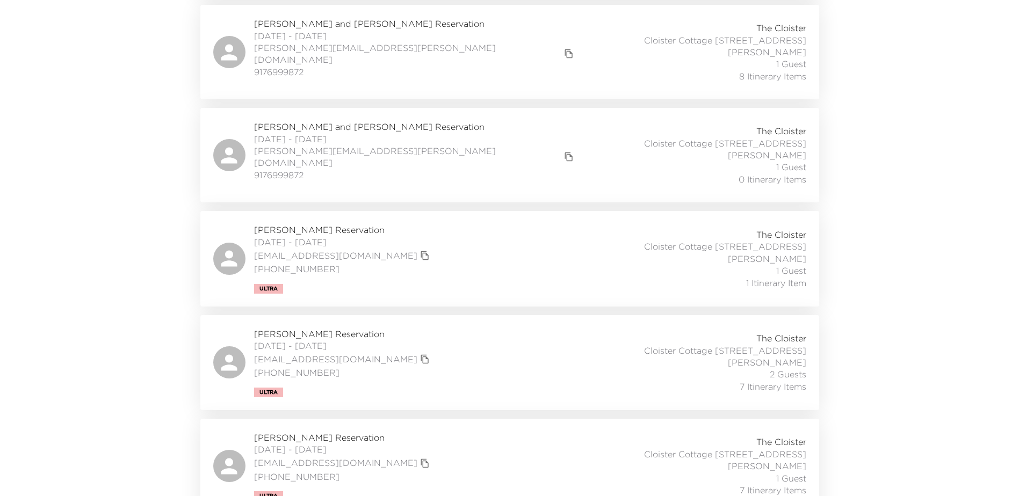
type input "bayer"
click at [429, 448] on div "[PERSON_NAME] Reservation [DATE] - [DATE] [EMAIL_ADDRESS][DOMAIN_NAME] [PHONE_N…" at bounding box center [509, 466] width 593 height 69
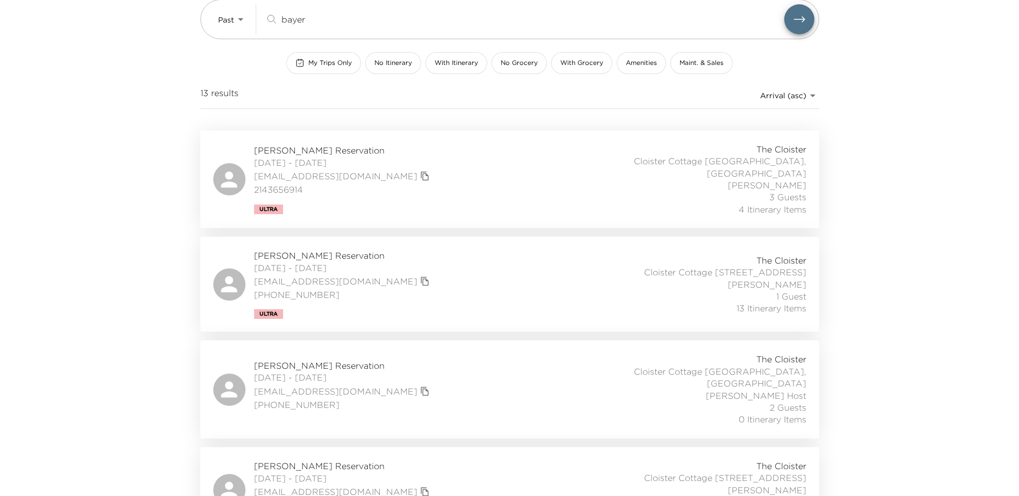
scroll to position [0, 0]
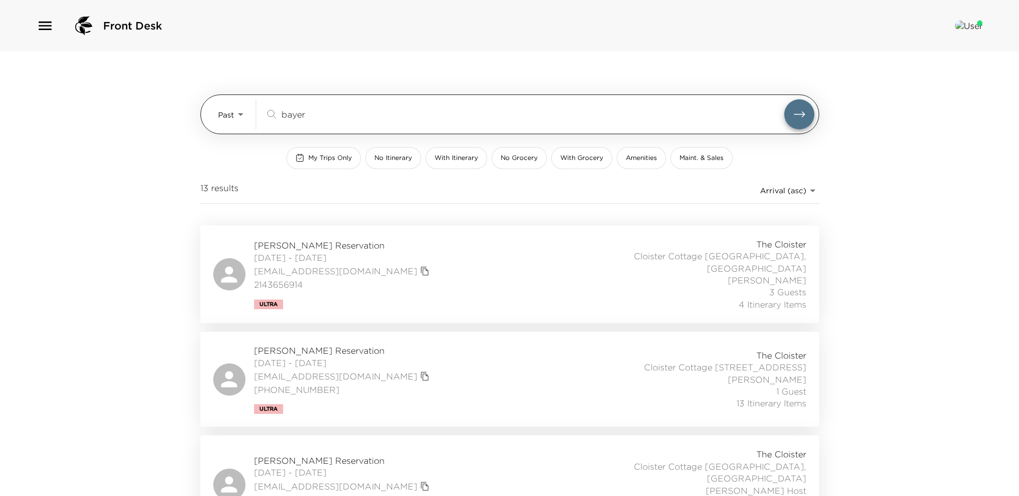
click at [237, 112] on body "Front Desk Past Past bayer ​ My Trips Only No Itinerary With Itinerary No Groce…" at bounding box center [509, 248] width 1019 height 496
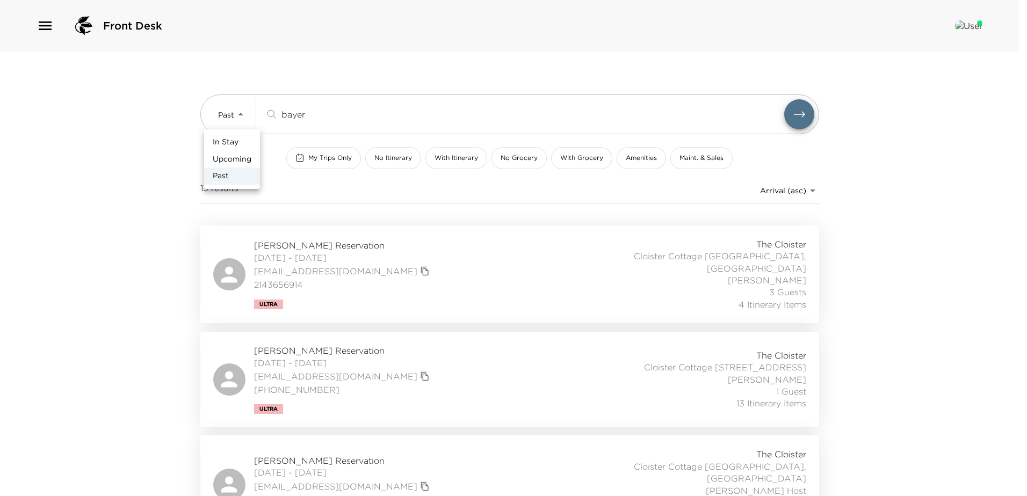
click at [222, 141] on span "In Stay" at bounding box center [226, 142] width 26 height 11
type input "In-Stay"
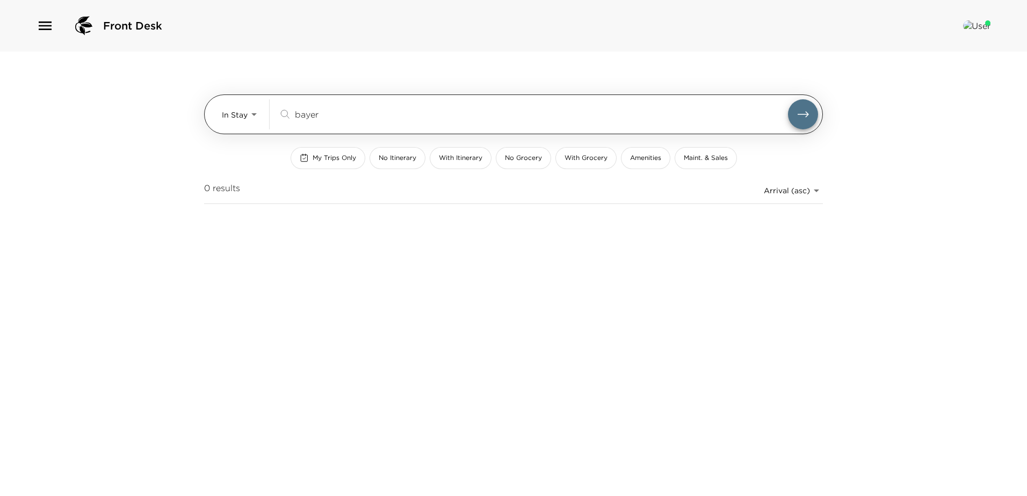
drag, startPoint x: 359, startPoint y: 117, endPoint x: 251, endPoint y: 107, distance: 107.9
click at [251, 107] on div "In Stay In-Stay bayer ​" at bounding box center [520, 114] width 596 height 30
drag, startPoint x: 253, startPoint y: 107, endPoint x: 396, endPoint y: 120, distance: 144.0
click at [396, 120] on div "bayer ​" at bounding box center [541, 114] width 493 height 13
type input "b"
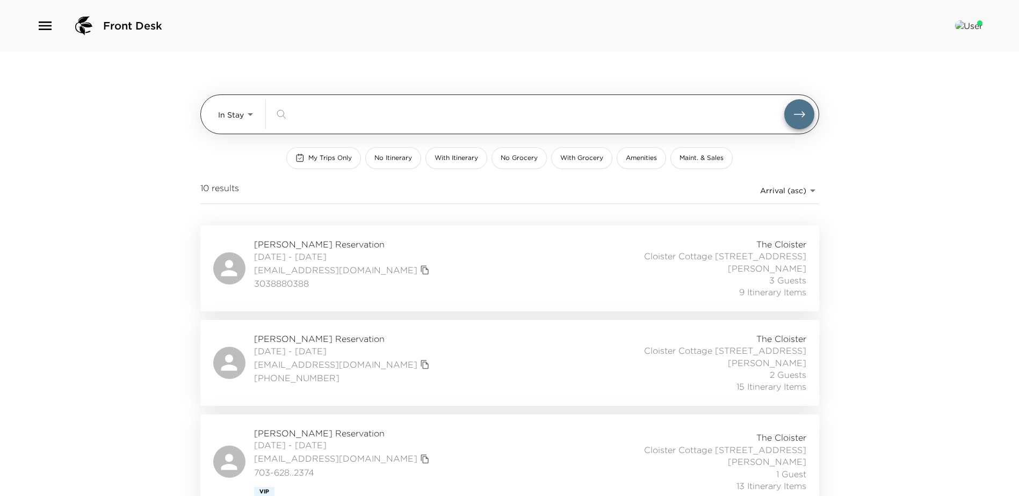
click at [246, 114] on body "Front Desk In Stay In-Stay ​ My Trips Only No Itinerary With Itinerary No Groce…" at bounding box center [509, 248] width 1019 height 496
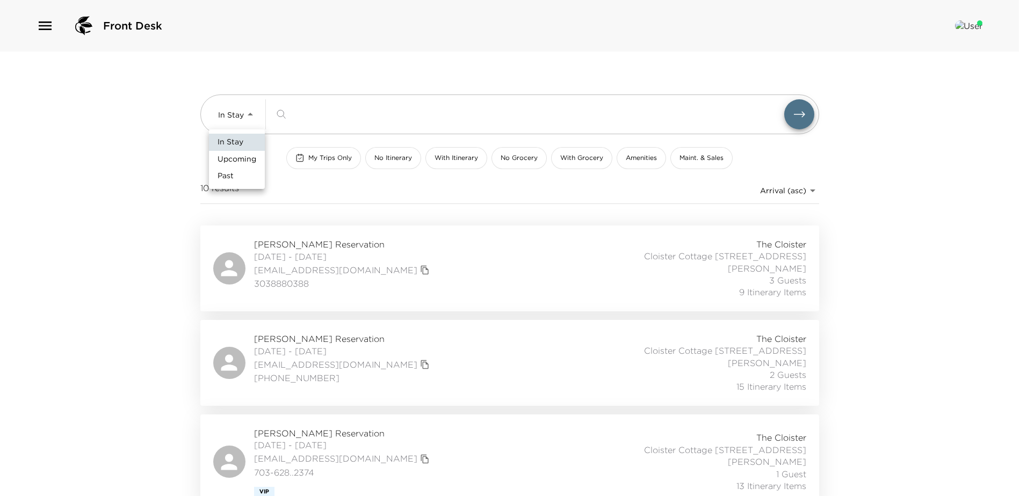
drag, startPoint x: 228, startPoint y: 159, endPoint x: 241, endPoint y: 151, distance: 15.2
click at [229, 159] on span "Upcoming" at bounding box center [237, 159] width 39 height 11
type input "Upcoming"
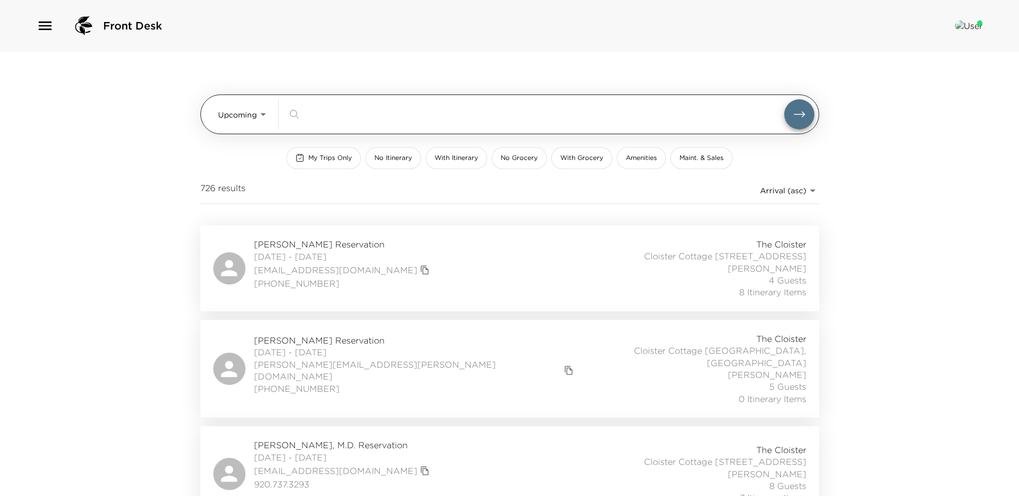
click at [316, 114] on input "search" at bounding box center [544, 114] width 480 height 12
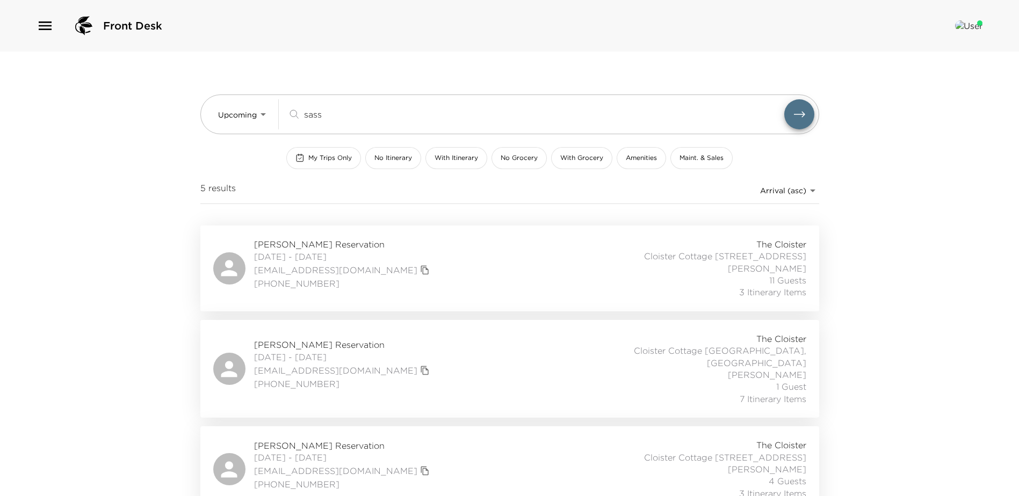
click at [423, 381] on div "Andy Sassine Reservation 09/28/2025 - 10/01/2025 andysassine@gmail.com (858) 91…" at bounding box center [509, 369] width 593 height 72
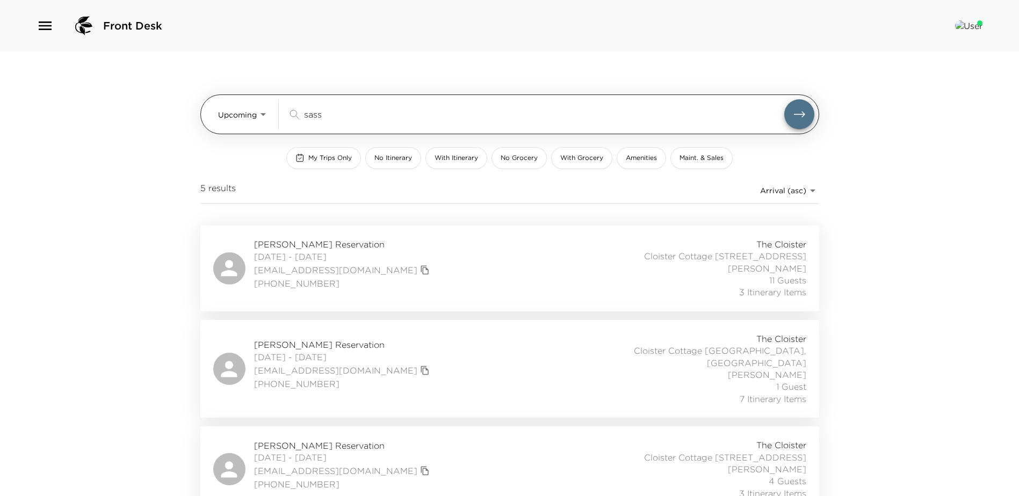
drag, startPoint x: 330, startPoint y: 117, endPoint x: 240, endPoint y: 105, distance: 91.0
click at [256, 108] on div "Upcoming Upcoming sass ​" at bounding box center [516, 114] width 596 height 30
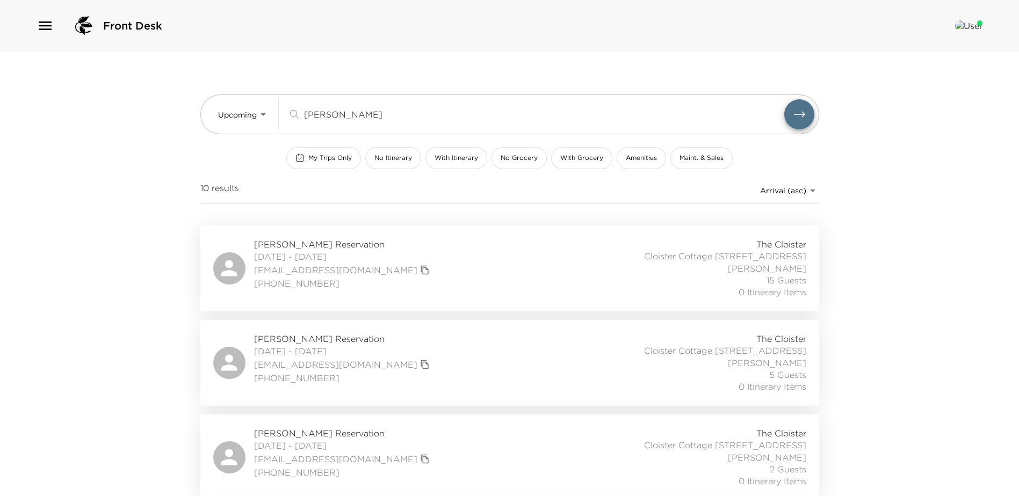
type input "merl"
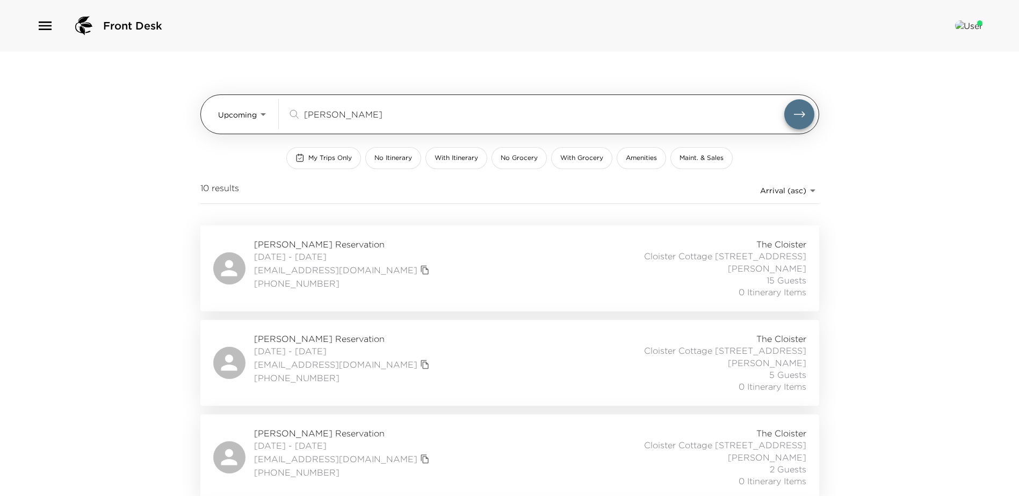
drag, startPoint x: 334, startPoint y: 116, endPoint x: 283, endPoint y: 104, distance: 52.9
click at [283, 104] on div "Upcoming Upcoming merl ​" at bounding box center [516, 114] width 596 height 30
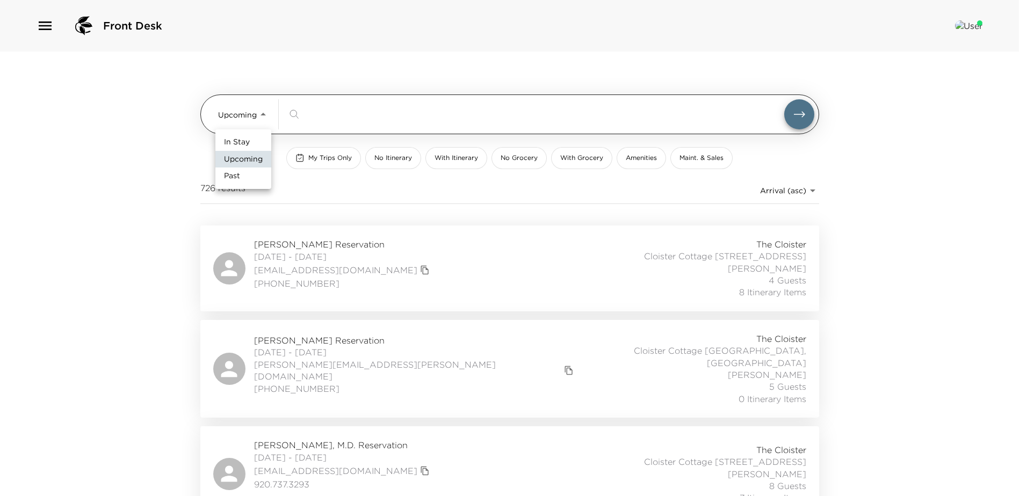
click at [255, 114] on body "Front Desk Upcoming Upcoming ​ My Trips Only No Itinerary With Itinerary No Gro…" at bounding box center [513, 248] width 1027 height 496
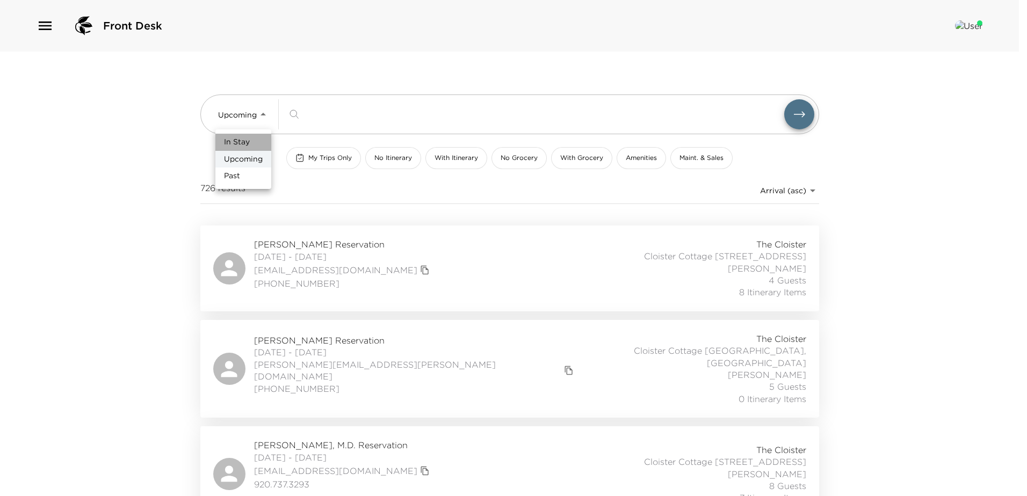
click at [234, 139] on span "In Stay" at bounding box center [237, 142] width 26 height 11
type input "In-Stay"
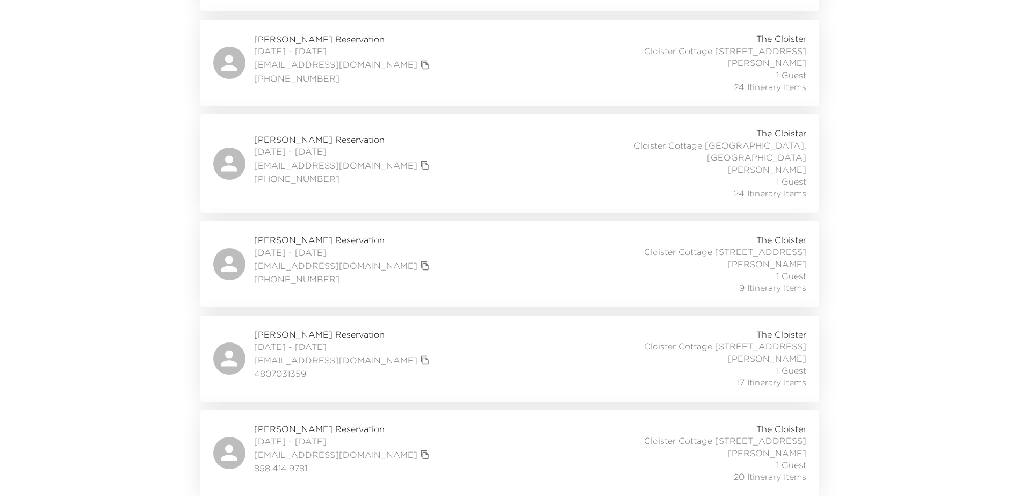
scroll to position [601, 0]
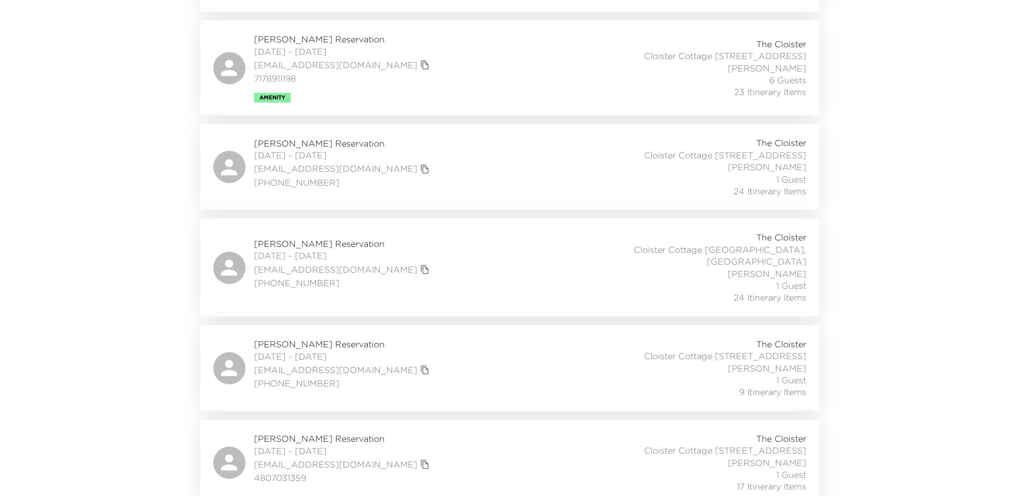
click at [434, 370] on div "Colleen Morris Reservation 09/01/2025 - 09/07/2025 colleenmorris525@gmail.com 6…" at bounding box center [509, 368] width 593 height 60
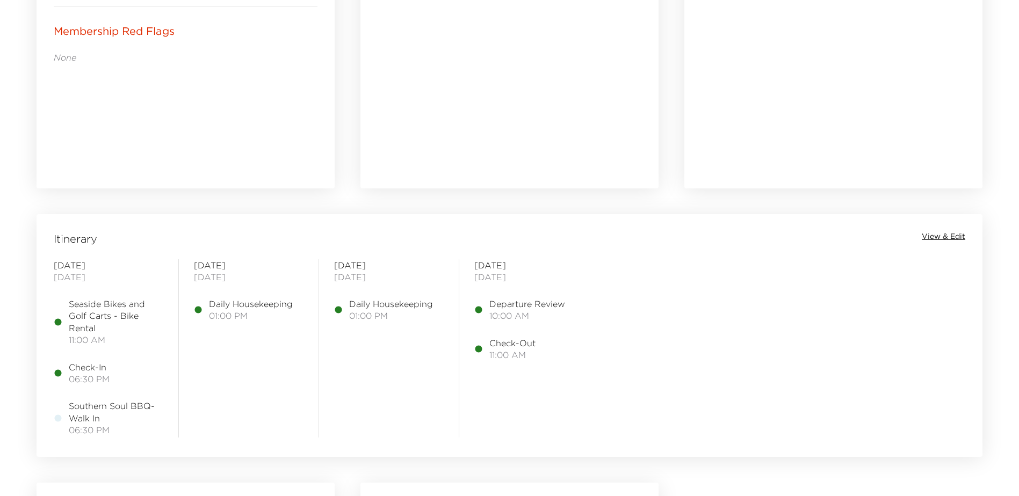
scroll to position [806, 0]
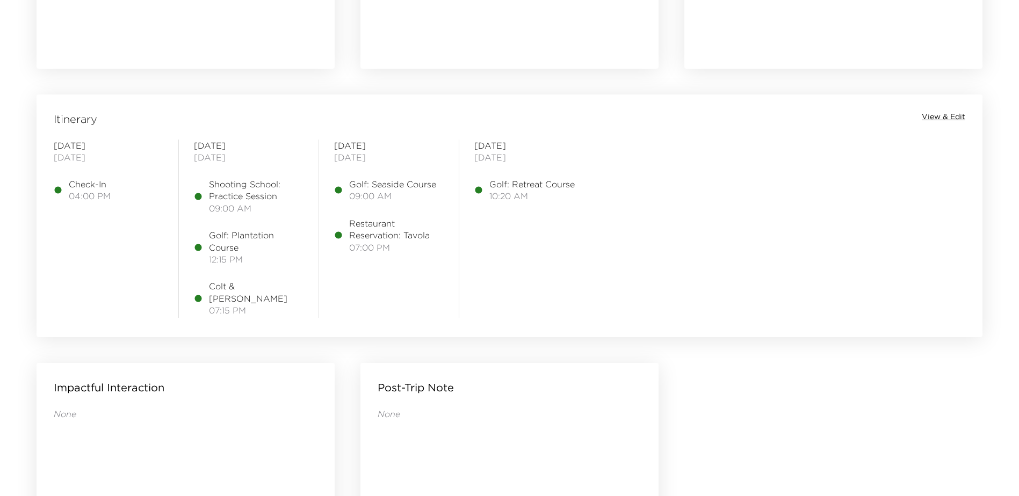
scroll to position [806, 0]
click at [947, 112] on span "View & Edit" at bounding box center [944, 112] width 44 height 11
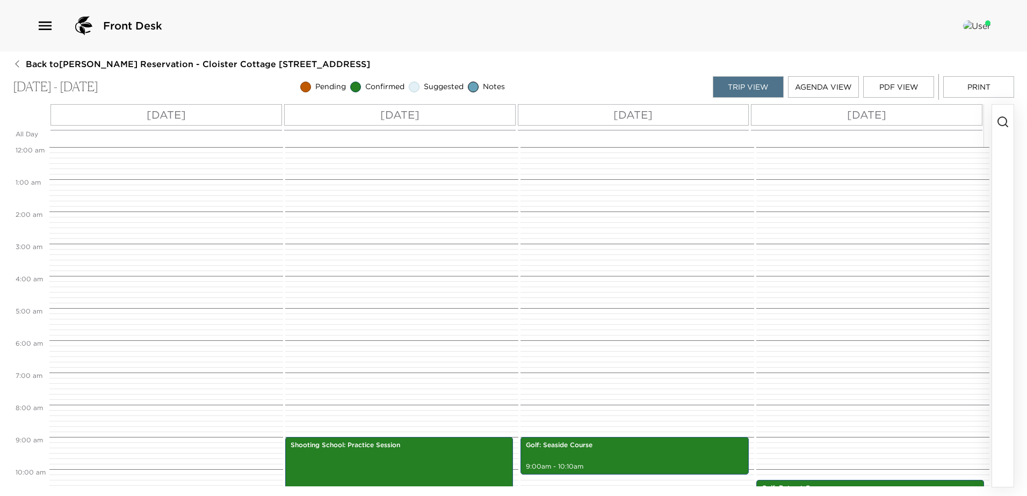
scroll to position [290, 0]
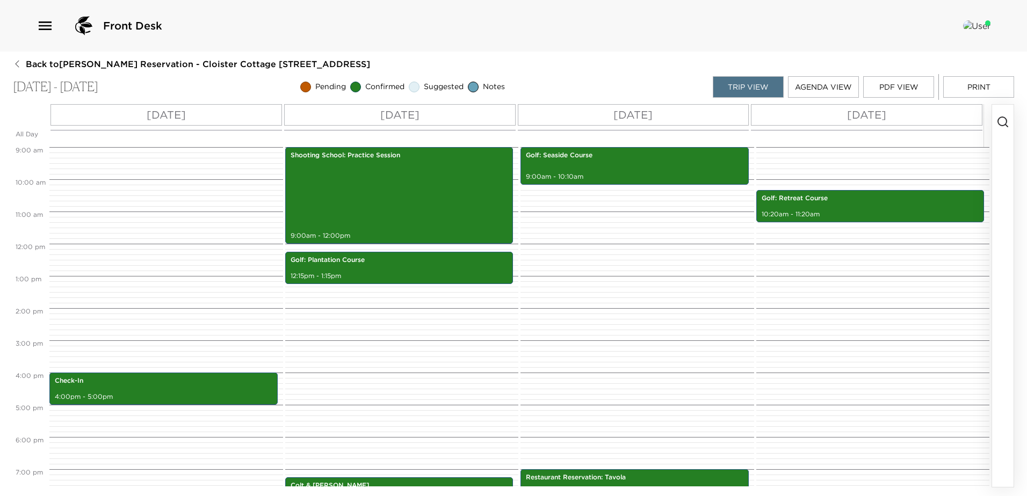
click at [631, 113] on p "Tue 09/30" at bounding box center [633, 115] width 39 height 16
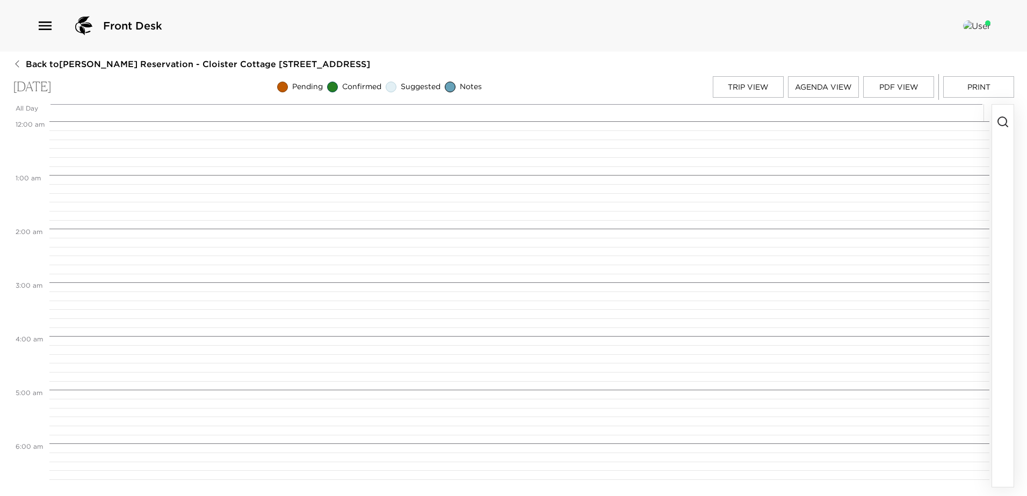
scroll to position [484, 0]
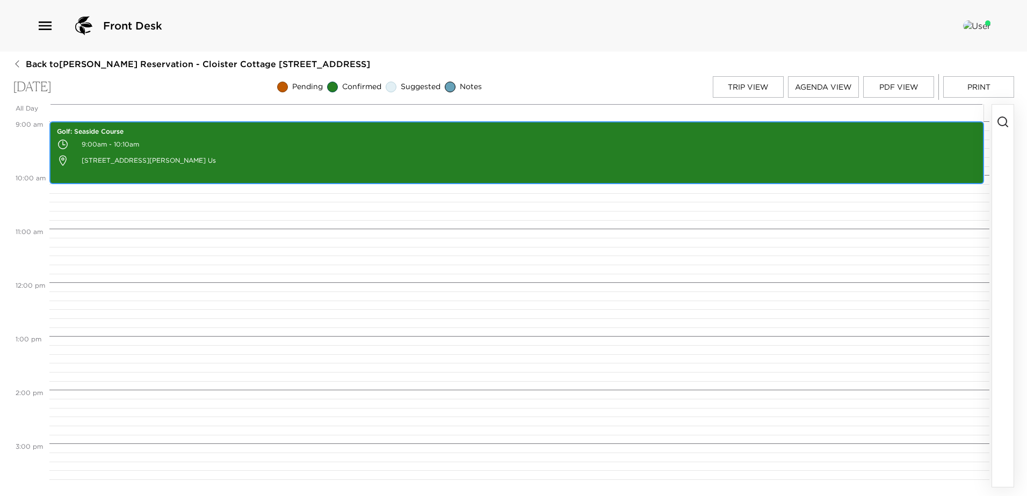
click at [267, 141] on p "9:00am - 10:10am" at bounding box center [517, 144] width 920 height 16
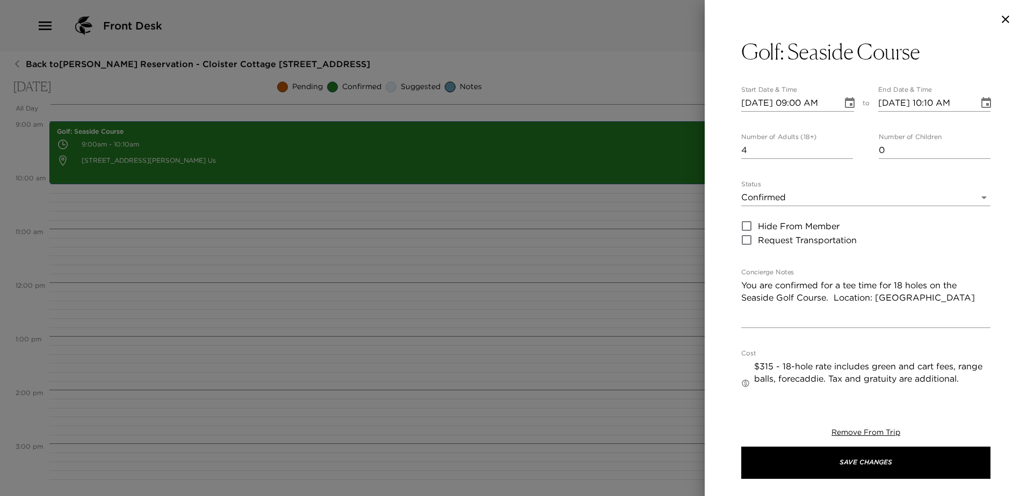
click at [845, 100] on icon "Choose date, selected date is Sep 30, 2025" at bounding box center [850, 102] width 10 height 11
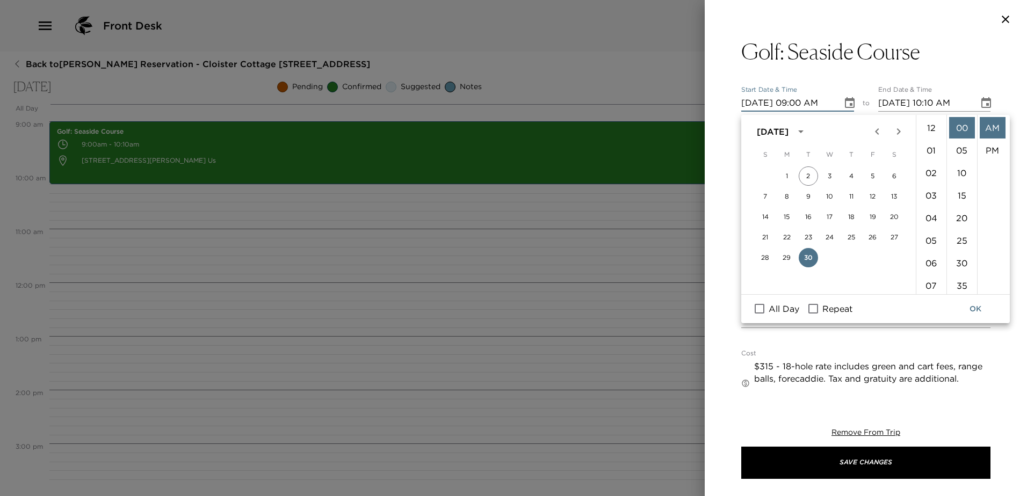
scroll to position [232, 0]
click at [932, 141] on li "08" at bounding box center [932, 129] width 26 height 21
click at [958, 203] on li "50" at bounding box center [962, 192] width 26 height 21
type input "09/30/2025 08:50 AM"
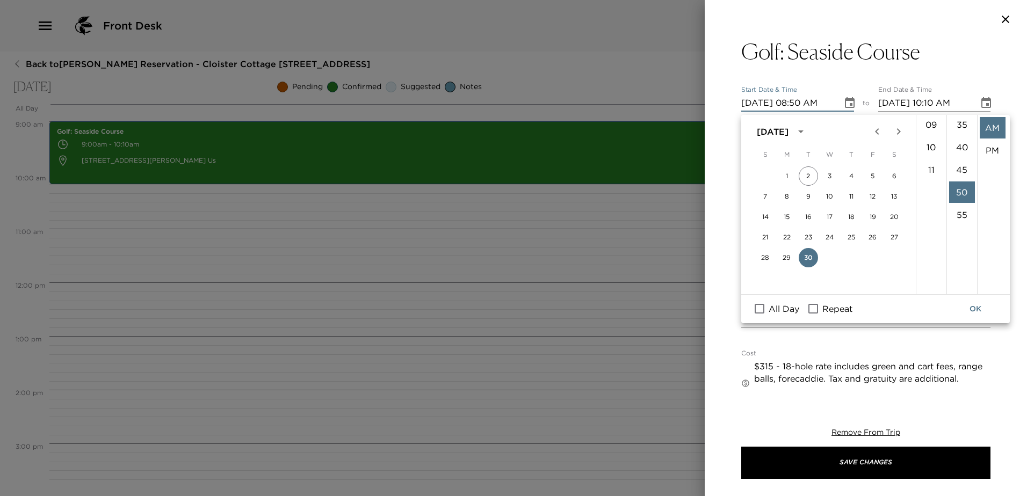
scroll to position [258, 0]
click at [972, 306] on button "OK" at bounding box center [975, 309] width 34 height 20
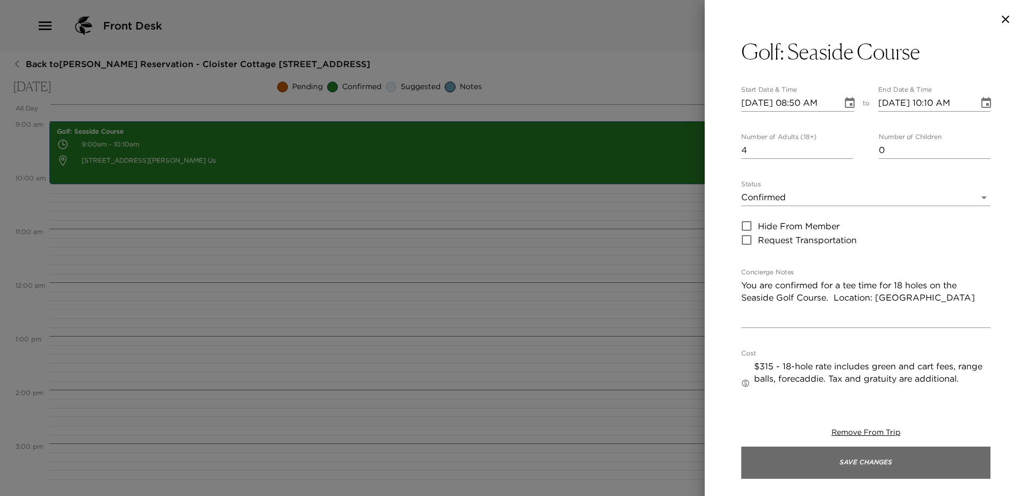
click at [858, 460] on button "Save Changes" at bounding box center [865, 463] width 249 height 32
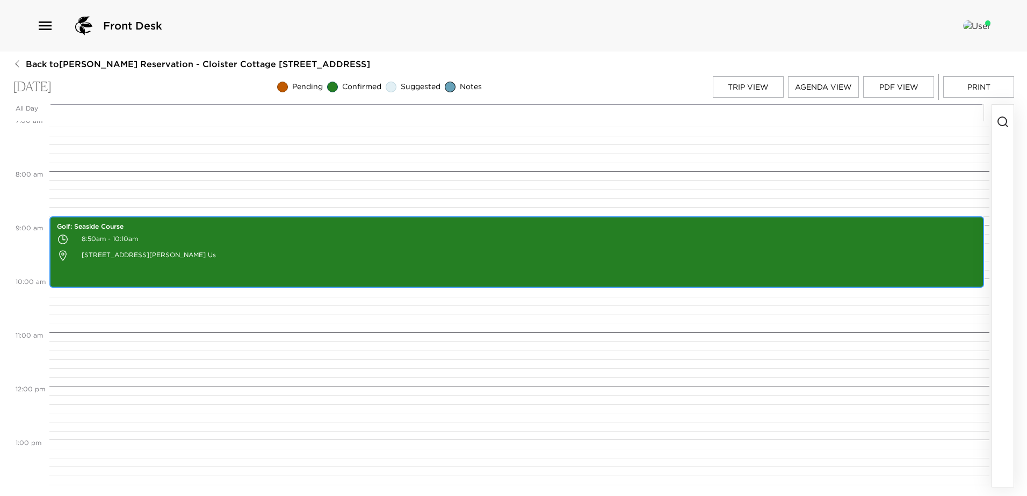
scroll to position [376, 0]
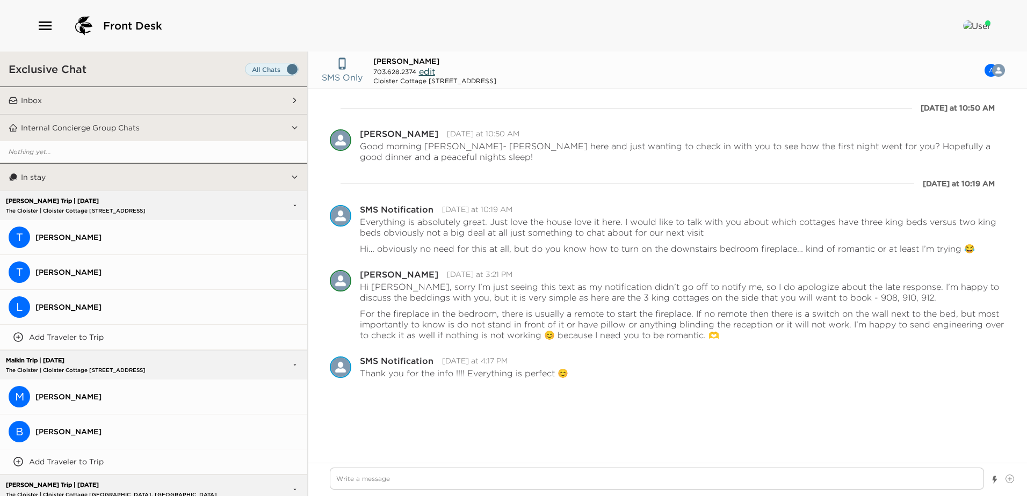
scroll to position [1033, 0]
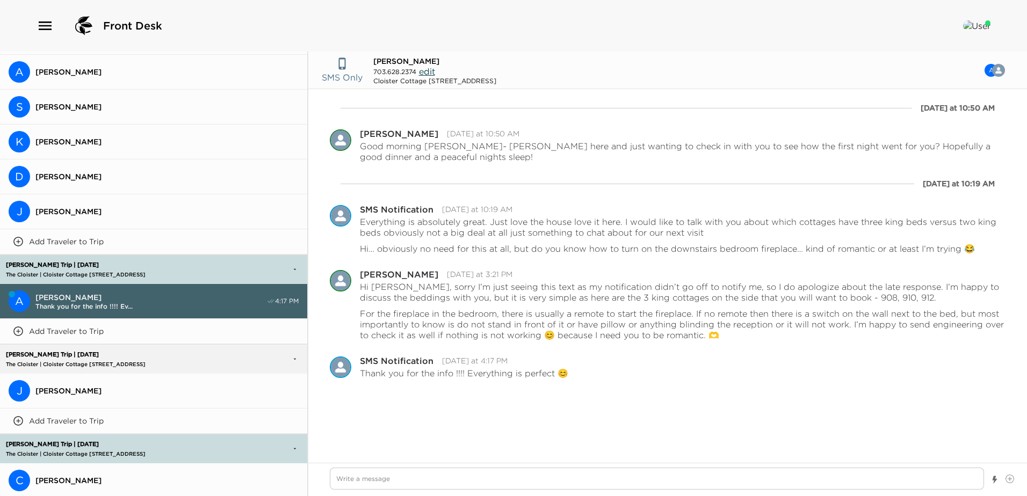
click at [341, 479] on textarea "Write a message" at bounding box center [657, 479] width 654 height 22
type textarea "x"
type textarea "A"
type textarea "x"
type textarea "Aw"
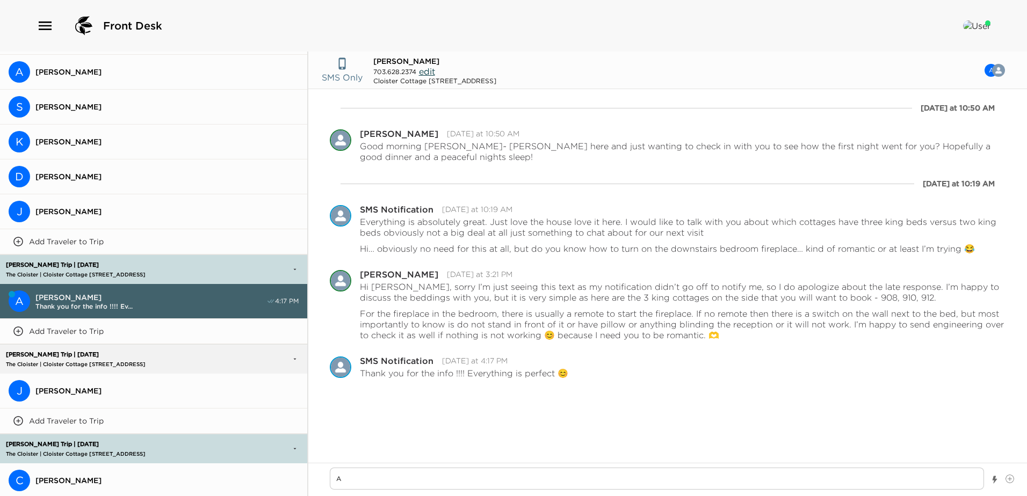
type textarea "x"
type textarea "Awe"
type textarea "x"
type textarea "Awes"
type textarea "x"
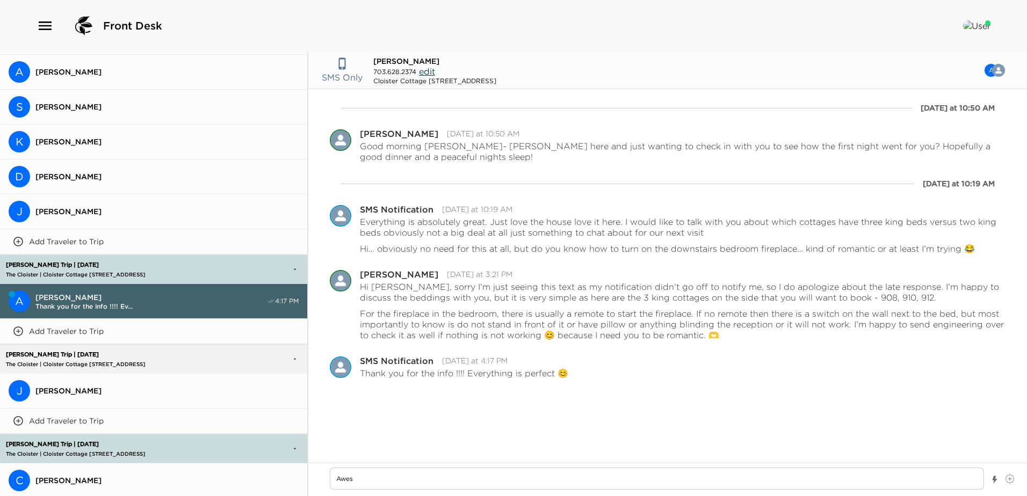
type textarea "Aweso"
type textarea "x"
type textarea "Awesom"
type textarea "x"
type textarea "Awesome"
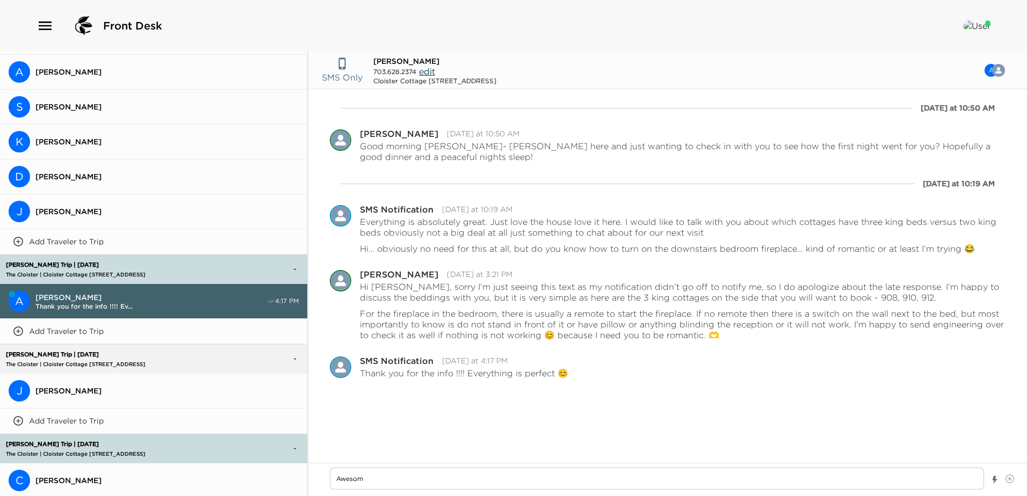
type textarea "x"
type textarea "Awesome,"
type textarea "x"
type textarea "Awesome,"
type textarea "x"
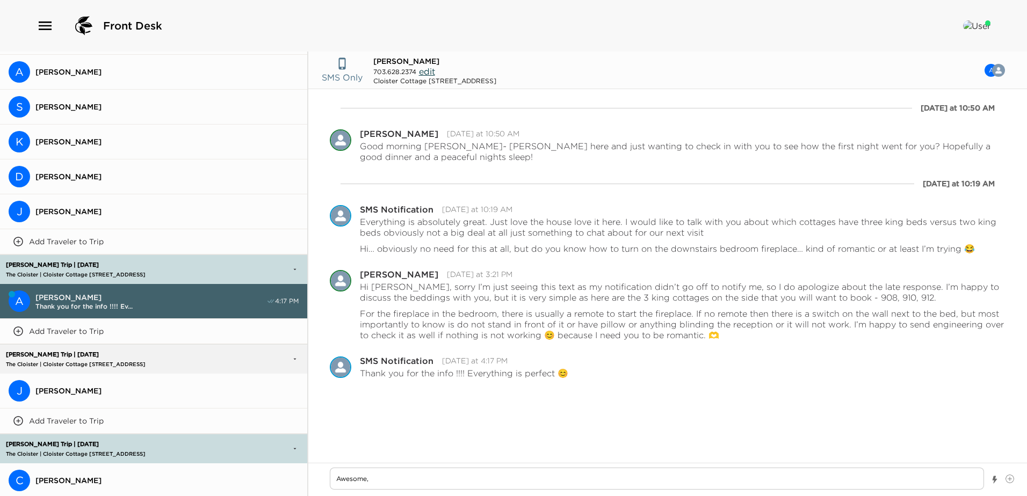
type textarea "Awesome, g"
type textarea "x"
type textarea "Awesome, gl"
type textarea "x"
type textarea "Awesome, gla"
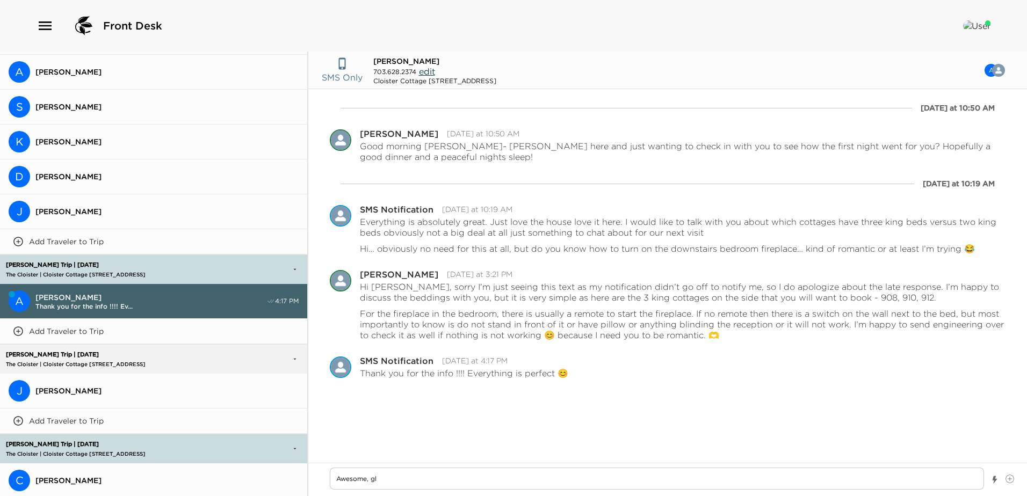
type textarea "x"
type textarea "Awesome, glad"
type textarea "x"
type textarea "Awesome, glad"
type textarea "x"
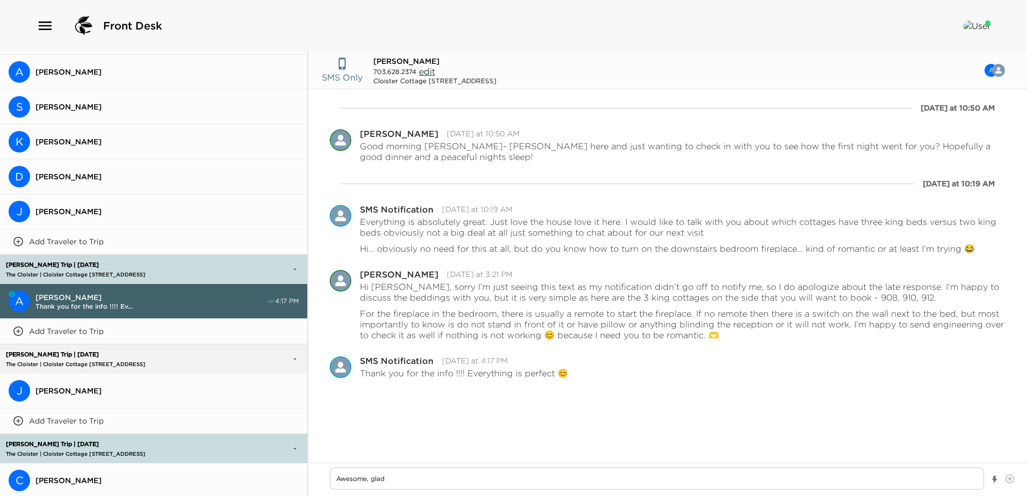
type textarea "Awesome, glad t"
type textarea "x"
type textarea "Awesome, glad to"
type textarea "x"
type textarea "Awesome, glad to"
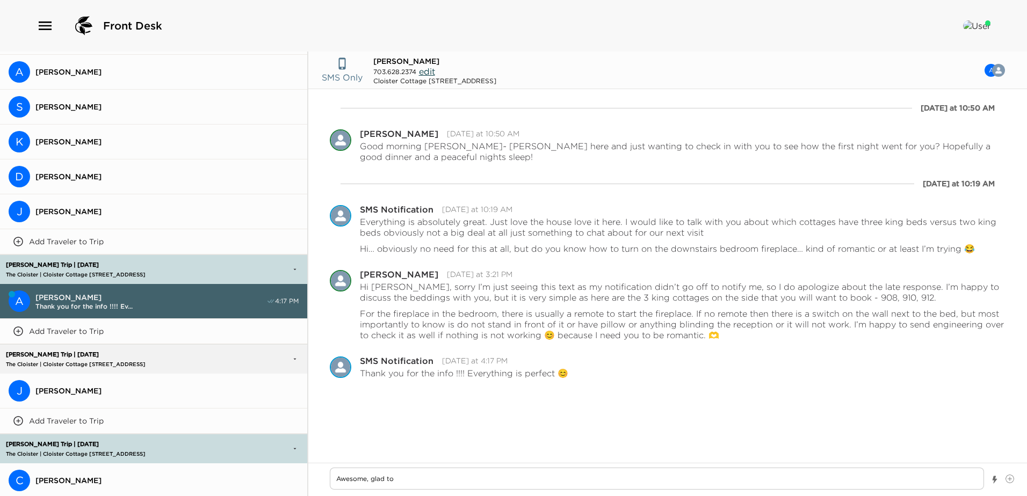
type textarea "x"
type textarea "Awesome, glad to h"
type textarea "x"
type textarea "Awesome, glad to he"
type textarea "x"
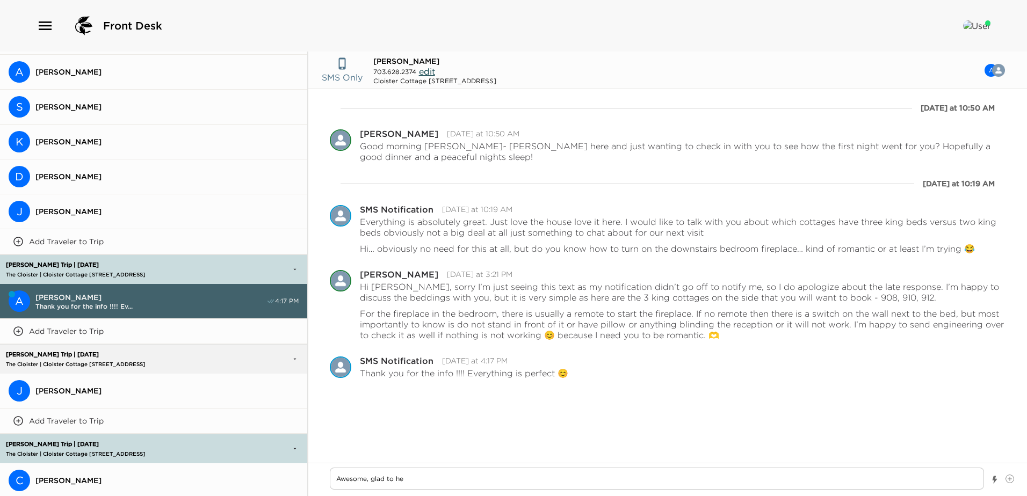
type textarea "Awesome, glad to hea"
type textarea "x"
type textarea "Awesome, glad to hear"
type textarea "x"
type textarea "Awesome, glad to hear~"
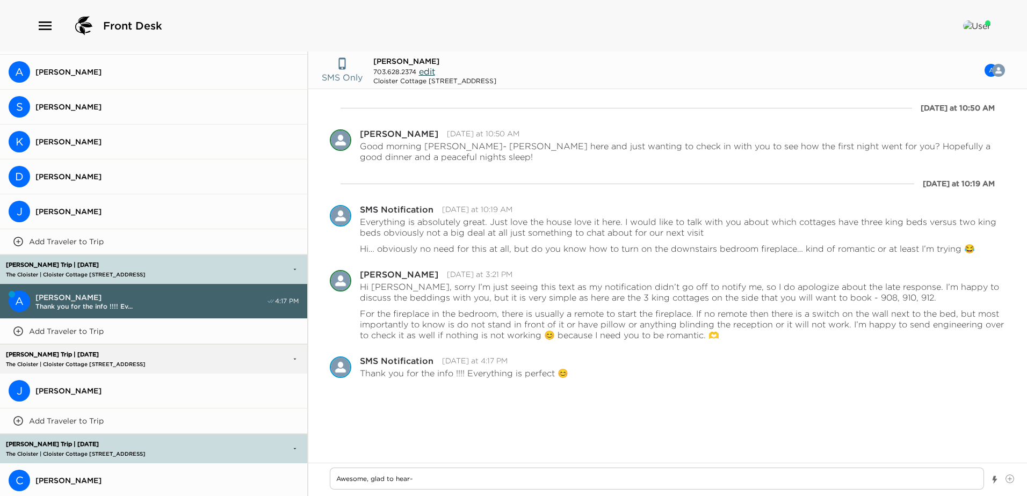
type textarea "x"
click at [344, 482] on textarea "Write a message" at bounding box center [657, 479] width 654 height 22
type textarea "x"
type textarea "M"
type textarea "x"
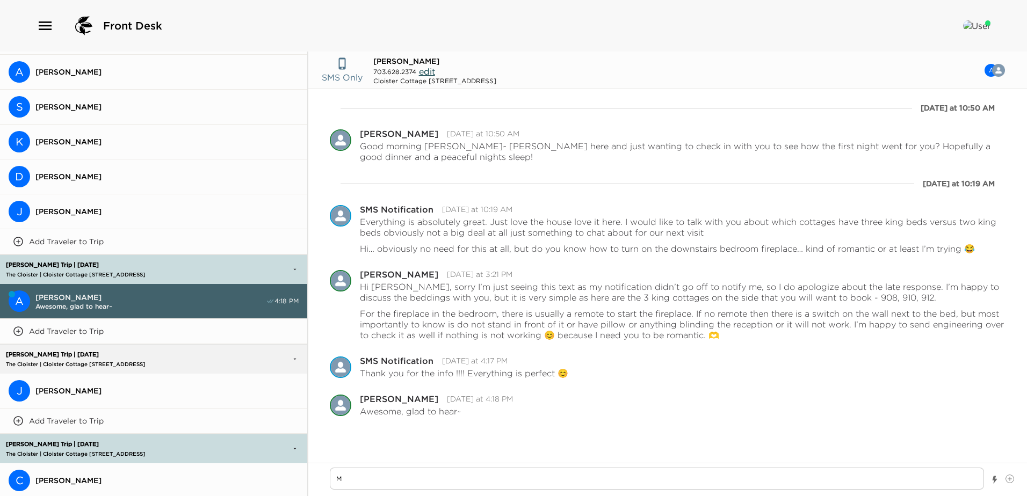
type textarea "My"
type textarea "x"
type textarea "My"
type textarea "x"
type textarea "My c"
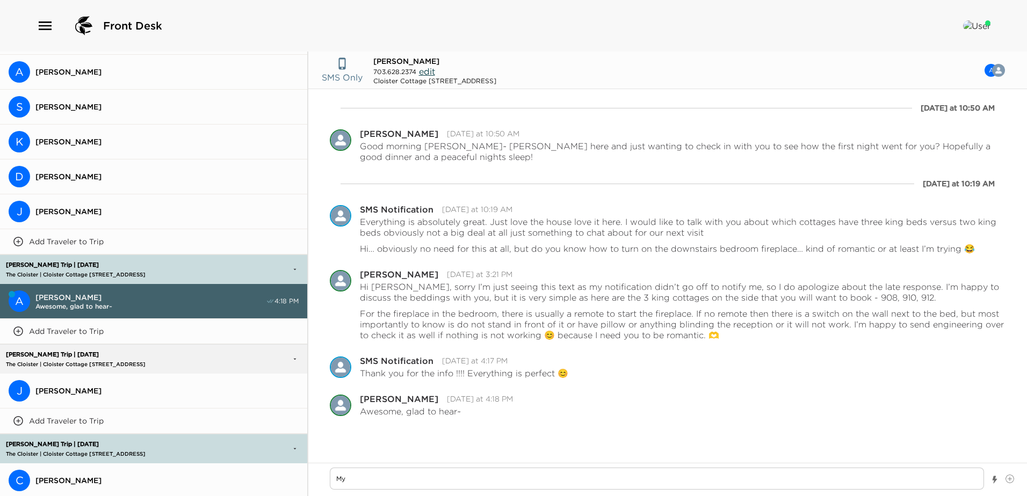
type textarea "x"
type textarea "My co"
type textarea "x"
type textarea "My col"
type textarea "x"
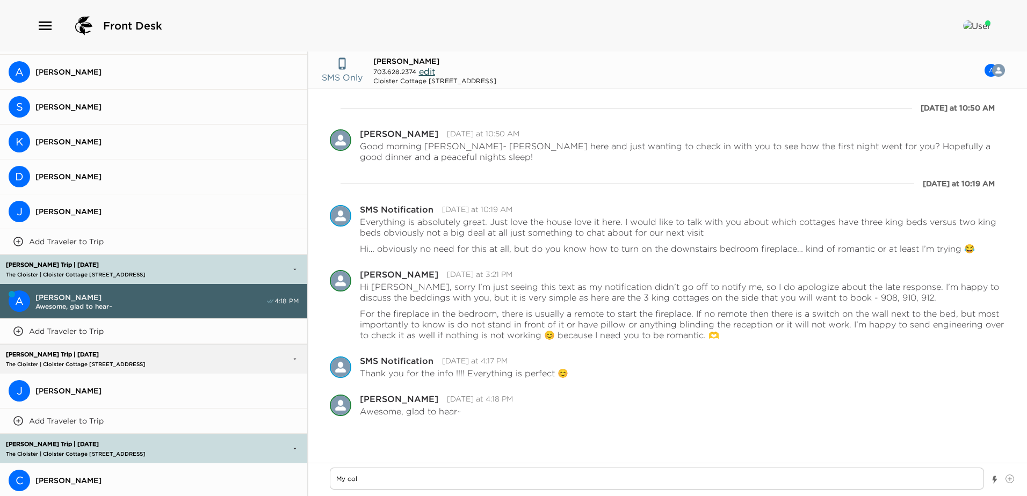
type textarea "My coll"
type textarea "x"
type textarea "My colle"
type textarea "x"
type textarea "My collea"
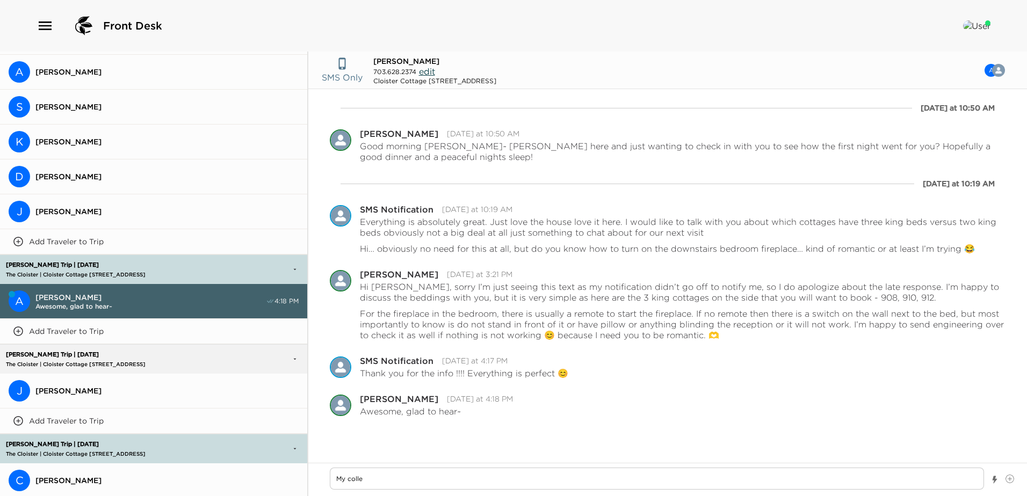
type textarea "x"
type textarea "My colleag"
type textarea "x"
type textarea "My colleagu"
type textarea "x"
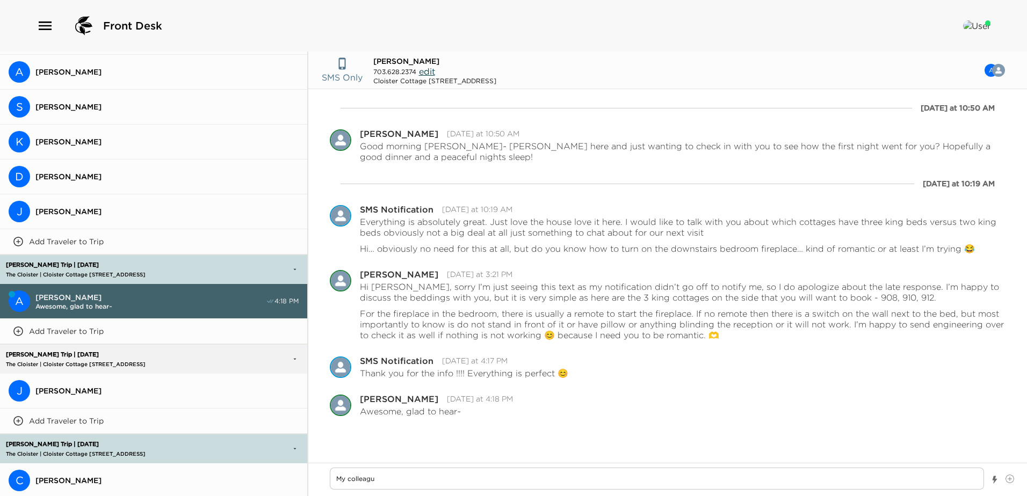
type textarea "My colleague"
type textarea "x"
type textarea "My colleagues"
type textarea "x"
type textarea "My colleagues"
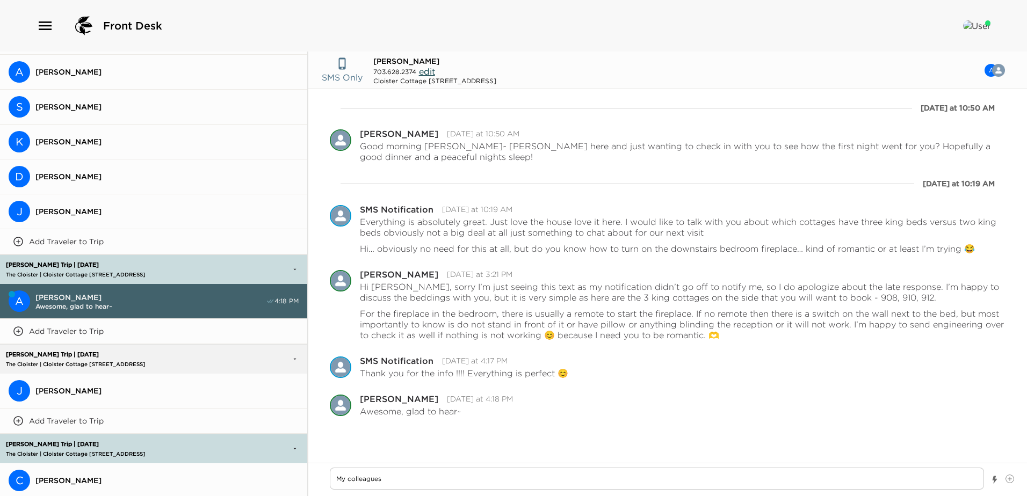
type textarea "x"
type textarea "My colleagues A"
type textarea "x"
type textarea "My colleagues An"
type textarea "x"
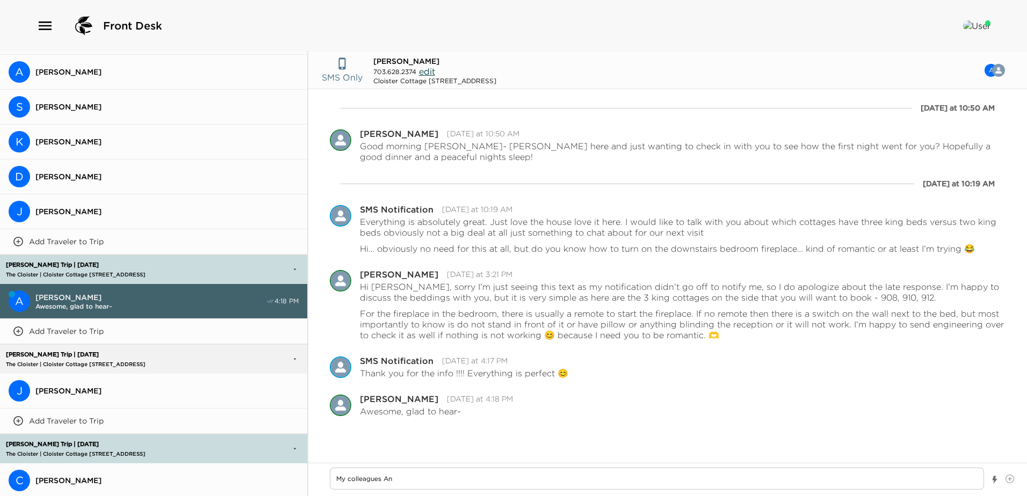
type textarea "My colleagues And"
type textarea "x"
type textarea "My colleagues Andr"
type textarea "x"
type textarea "My colleagues Andre"
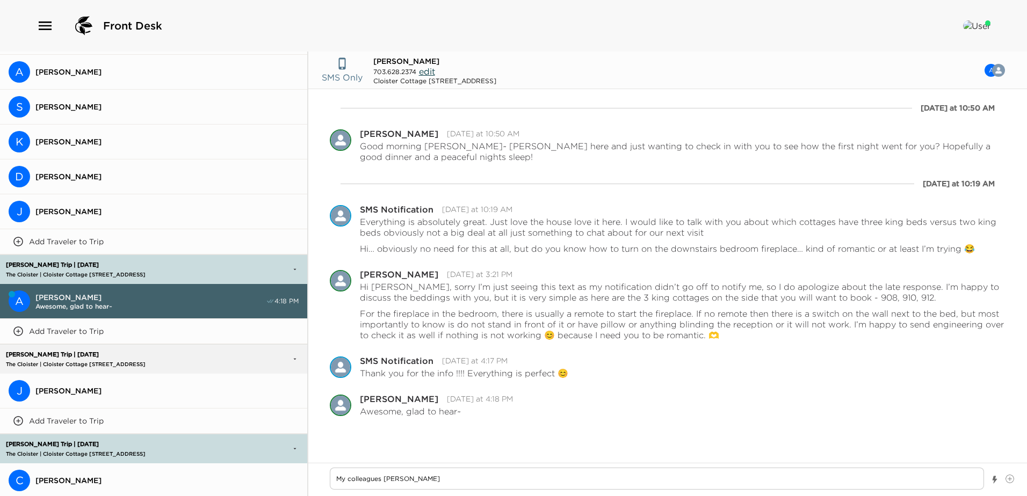
type textarea "x"
type textarea "My colleagues Andrea"
type textarea "x"
type textarea "My colleagues Andrean"
type textarea "x"
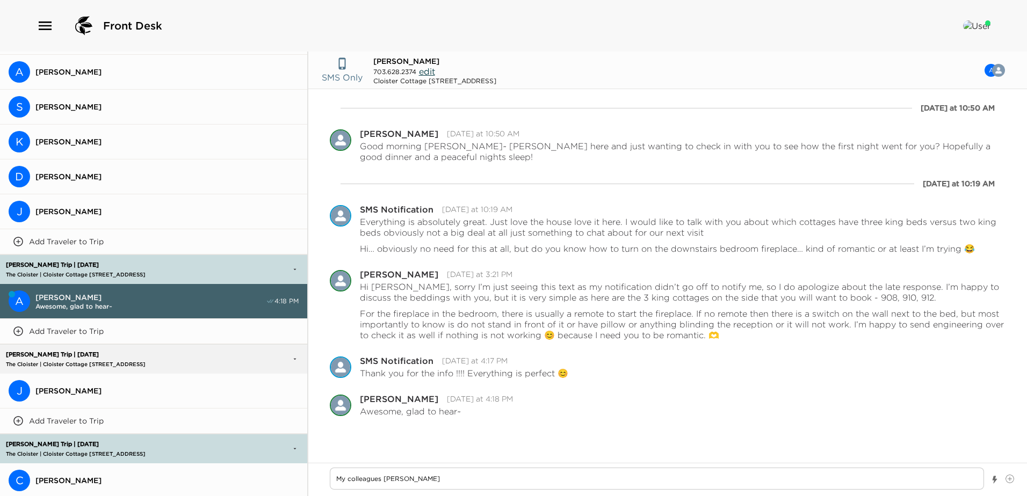
type textarea "My colleagues Andrea"
type textarea "x"
type textarea "My colleagues Andre"
type textarea "x"
type textarea "My colleagues Andrena"
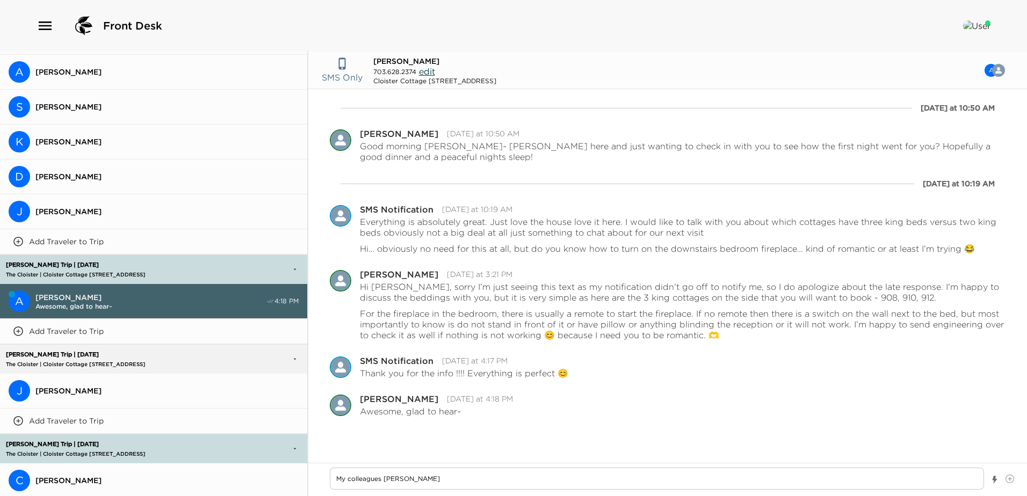
type textarea "x"
type textarea "My colleagues Andrena"
type textarea "x"
type textarea "My colleagues Andrena o"
type textarea "x"
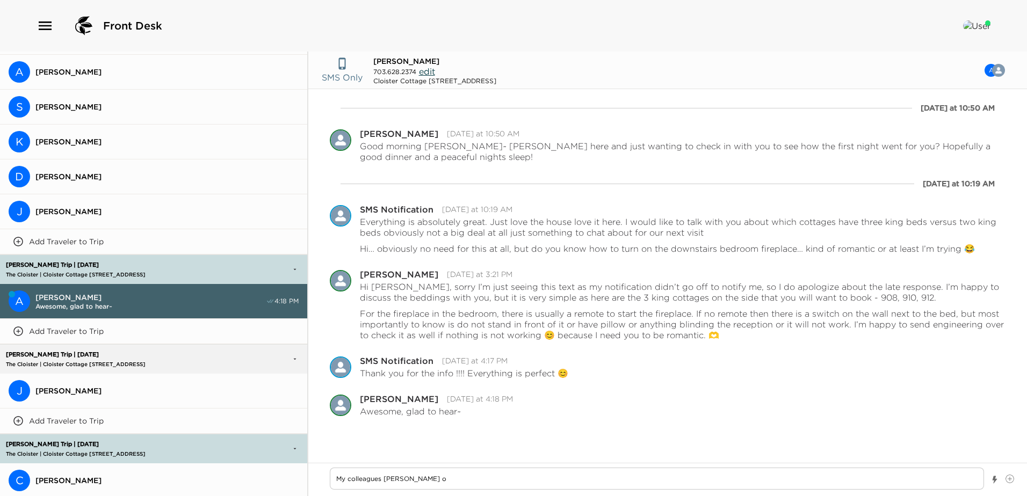
type textarea "My colleagues Andrena or"
type textarea "x"
type textarea "My colleagues Andrena or"
type textarea "x"
type textarea "My colleagues Andrena or O"
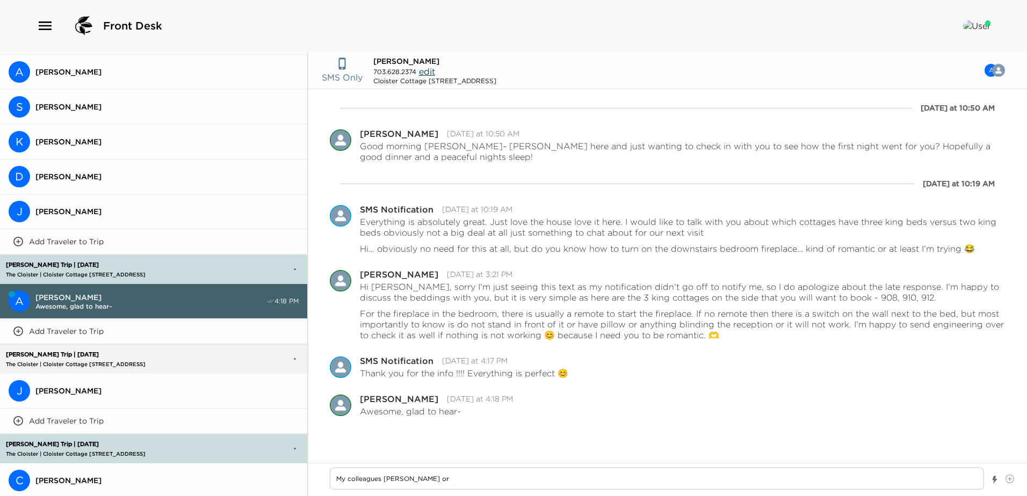
type textarea "x"
type textarea "My colleagues Andrena or Os"
type textarea "x"
type textarea "My colleagues Andrena or Os"
type textarea "x"
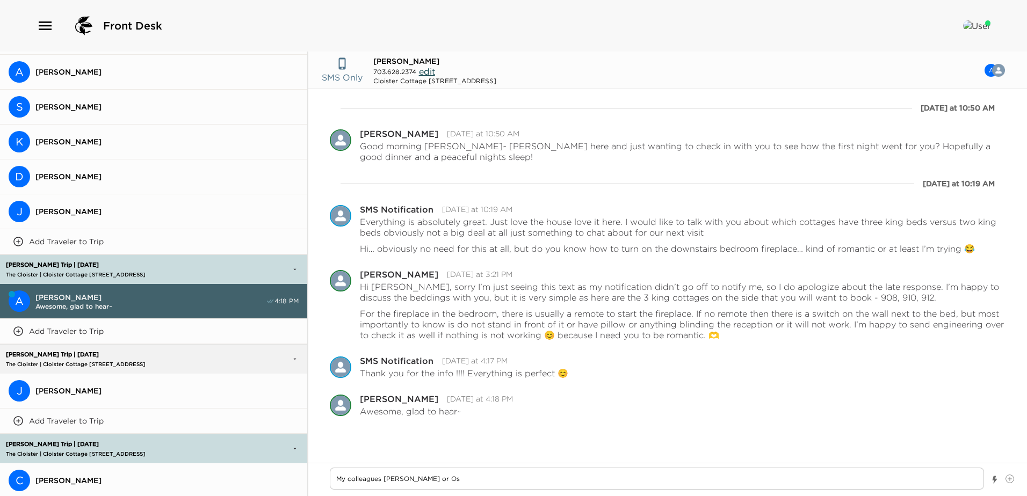
type textarea "My colleagues Andrena or Os w"
type textarea "x"
type textarea "My colleagues Andrena or Os wi"
type textarea "x"
type textarea "My colleagues Andrena or Os wil"
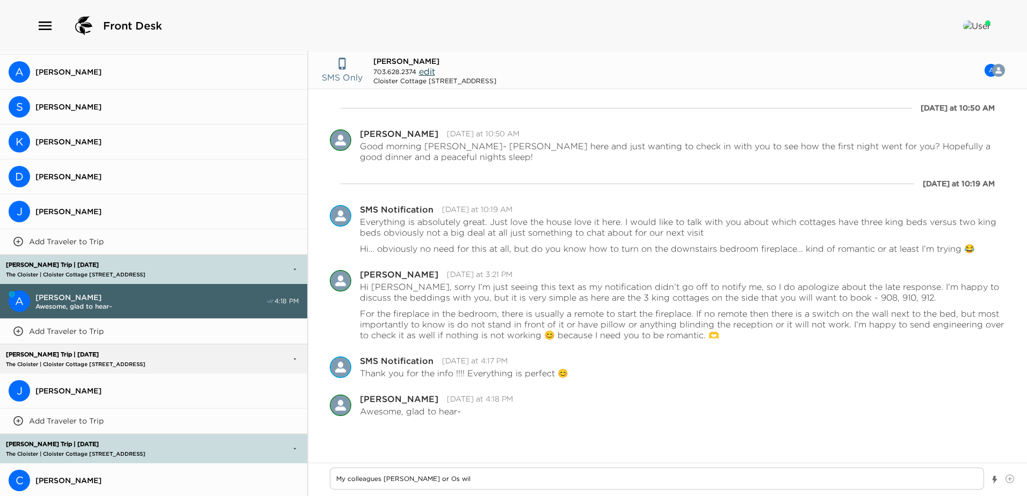
type textarea "x"
type textarea "My colleagues Andrena or Os will"
type textarea "x"
type textarea "My colleagues Andrena or Os will"
type textarea "x"
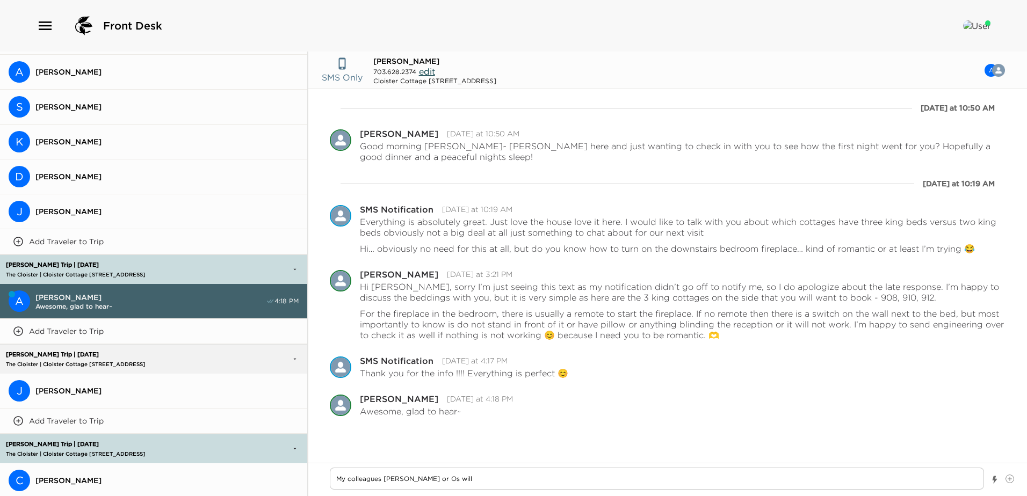
type textarea "My colleagues Andrena or Os will b"
type textarea "x"
type textarea "My colleagues Andrena or Os will be"
type textarea "x"
type textarea "My colleagues Andrena or Os will be"
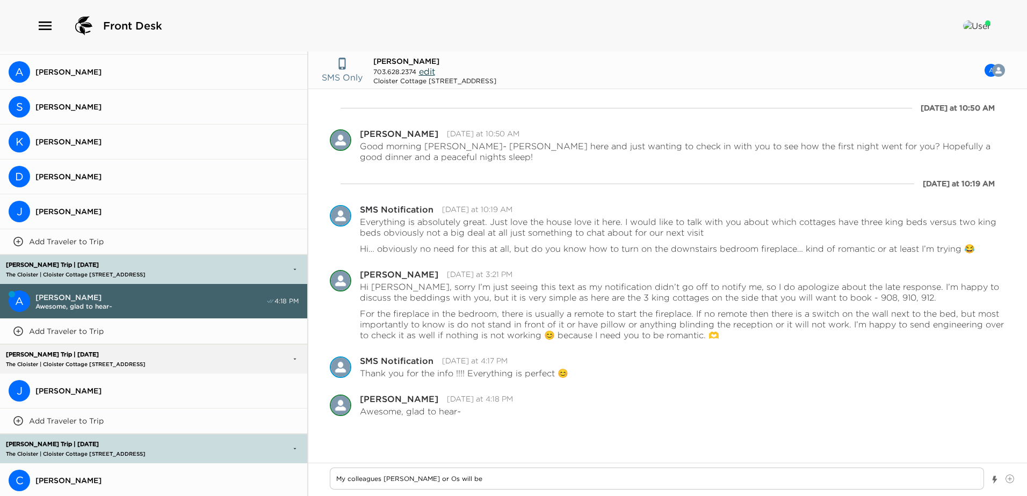
type textarea "x"
type textarea "My colleagues Andrena or Os will be c"
type textarea "x"
type textarea "My colleagues Andrena or Os will be ch"
type textarea "x"
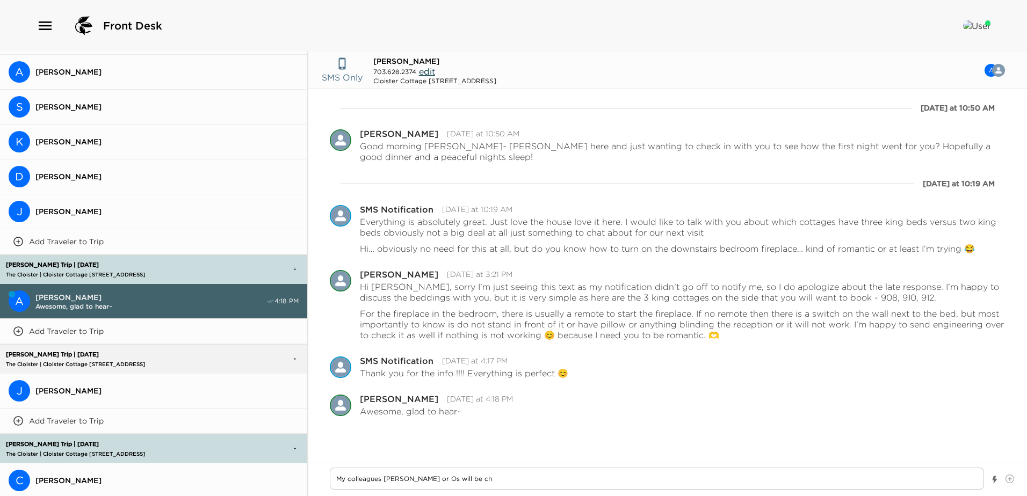
type textarea "My colleagues Andrena or Os will be che"
type textarea "x"
type textarea "My colleagues Andrena or Os will be chec"
type textarea "x"
type textarea "My colleagues Andrena or Os will be check"
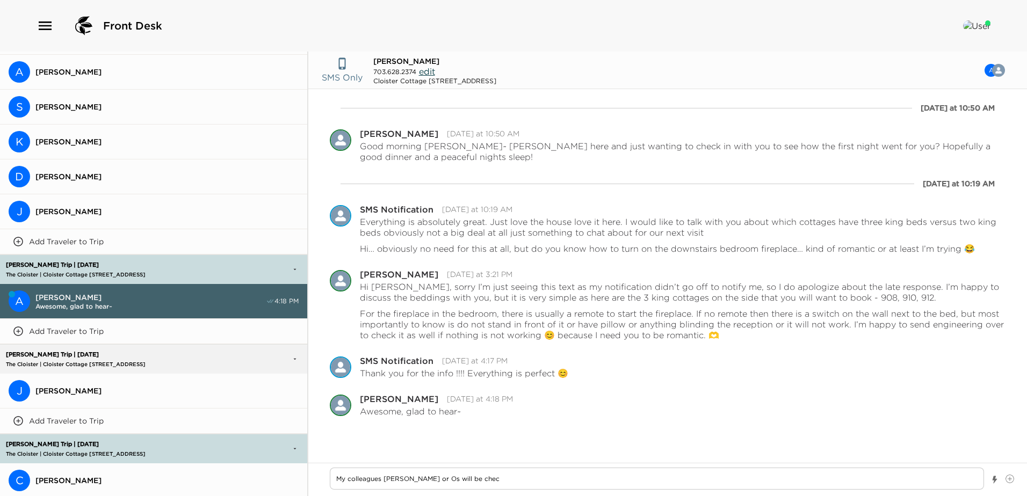
type textarea "x"
type textarea "My colleagues Andrena or Os will be checki"
type textarea "x"
type textarea "My colleagues Andrena or Os will be checkin"
type textarea "x"
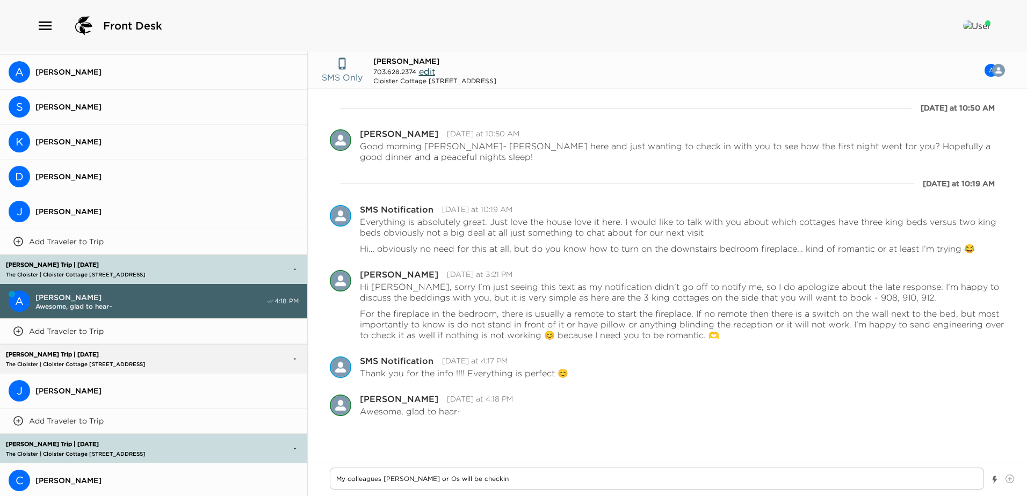
type textarea "My colleagues Andrena or Os will be checking"
type textarea "x"
type textarea "My colleagues Andrena or Os will be checking"
type textarea "x"
type textarea "My colleagues Andrena or Os will be checking i"
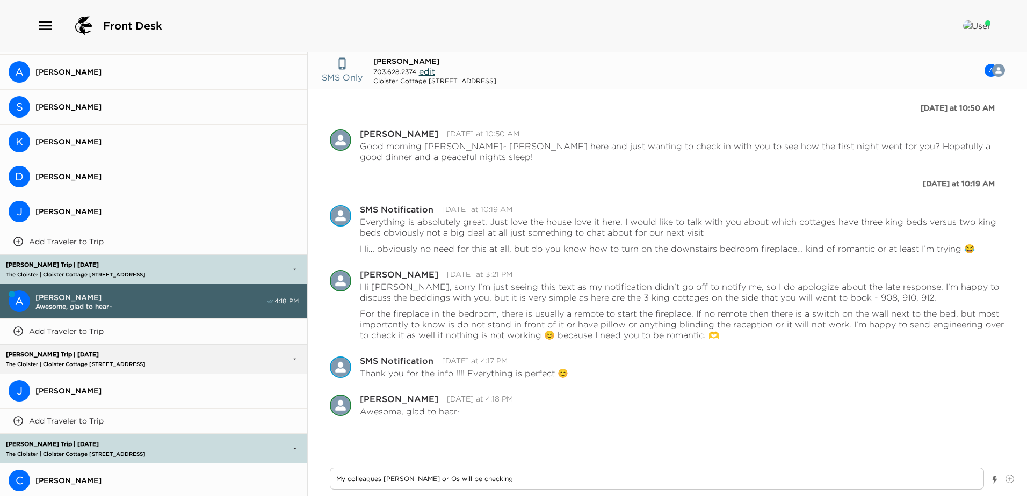
type textarea "x"
type textarea "My colleagues Andrena or Os will be checking in"
type textarea "x"
type textarea "My colleagues Andrena or Os will be checking in"
type textarea "x"
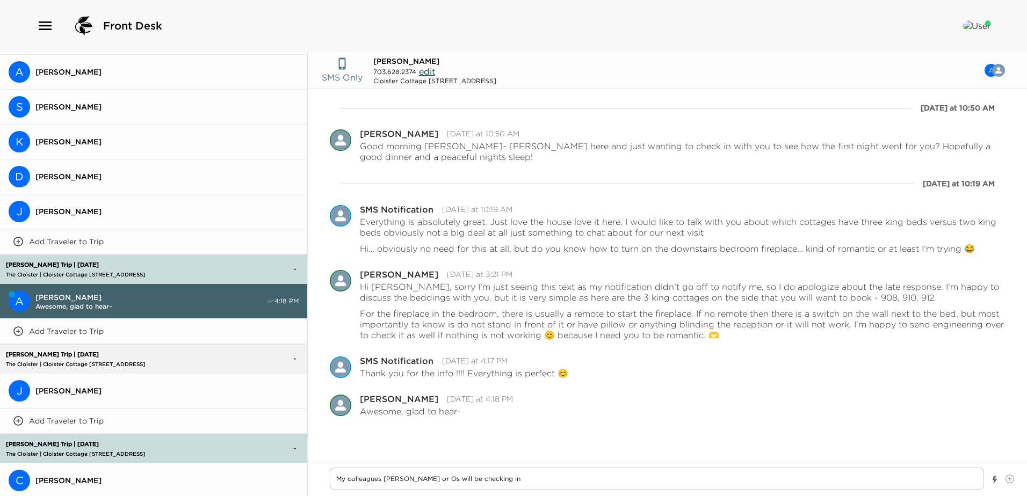
type textarea "My colleagues Andrena or Os will be checking in w"
type textarea "x"
type textarea "My colleagues Andrena or Os will be checking in wi"
type textarea "x"
type textarea "My colleagues Andrena or Os will be checking in wit"
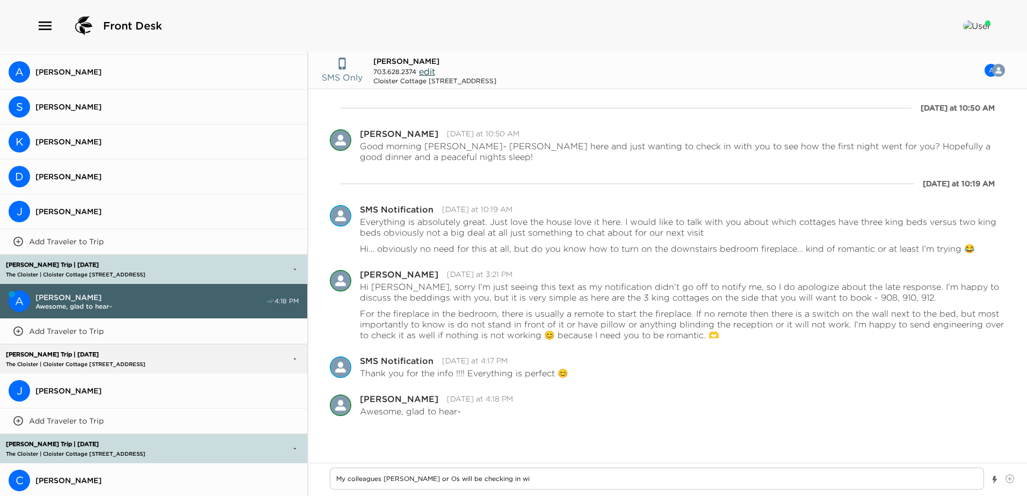
type textarea "x"
type textarea "My colleagues Andrena or Os will be checking in with"
type textarea "x"
type textarea "My colleagues Andrena or Os will be checking in with"
type textarea "x"
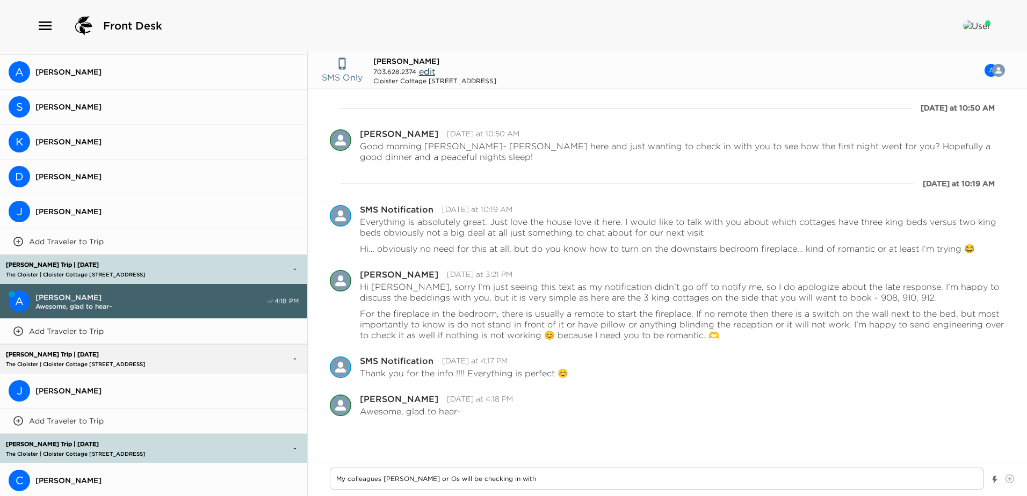
type textarea "My colleagues Andrena or Os will be checking in with y"
type textarea "x"
type textarea "My colleagues Andrena or Os will be checking in with yo"
type textarea "x"
type textarea "My colleagues Andrena or Os will be checking in with you"
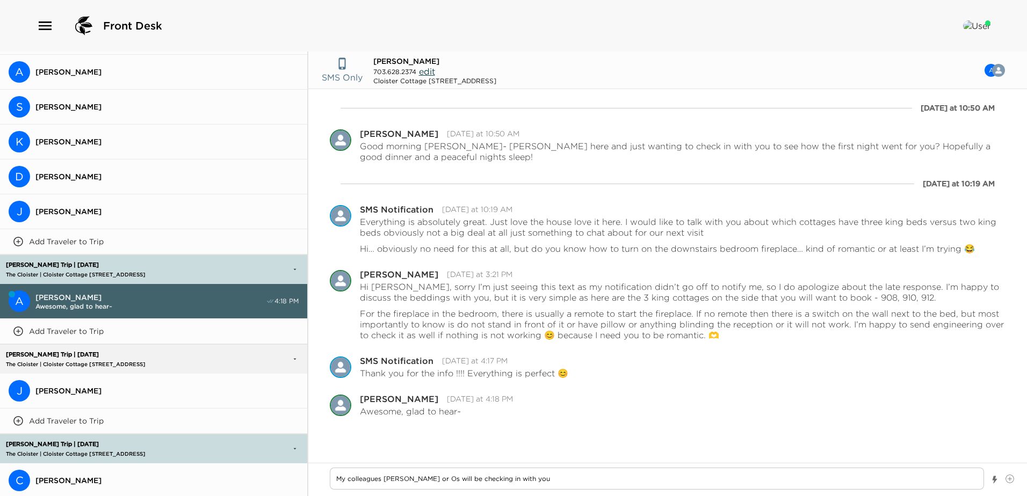
type textarea "x"
type textarea "My colleagues Andrena or Os will be checking in with you"
type textarea "x"
type textarea "My colleagues Andrena or Os will be checking in with you t"
type textarea "x"
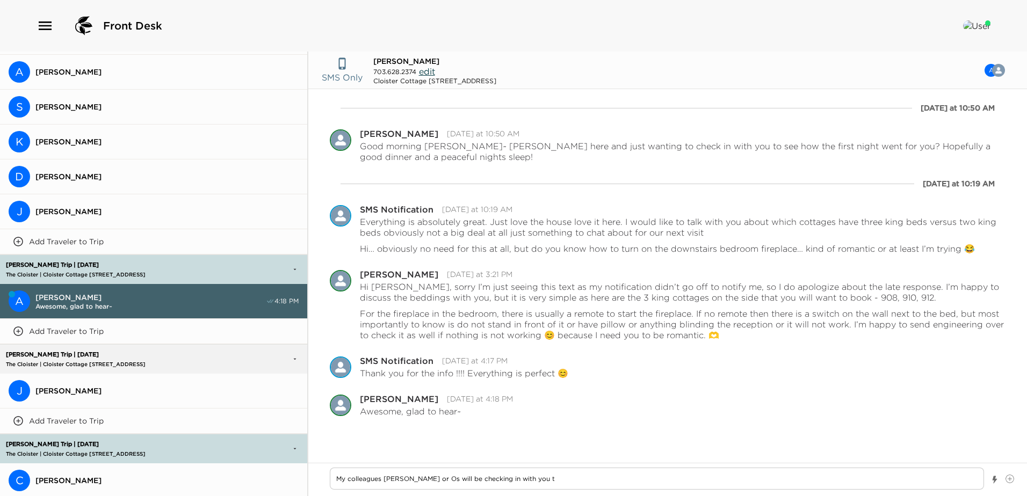
type textarea "My colleagues Andrena or Os will be checking in with you to"
type textarea "x"
type textarea "My colleagues Andrena or Os will be checking in with you tom"
type textarea "x"
type textarea "My colleagues Andrena or Os will be checking in with you tomr"
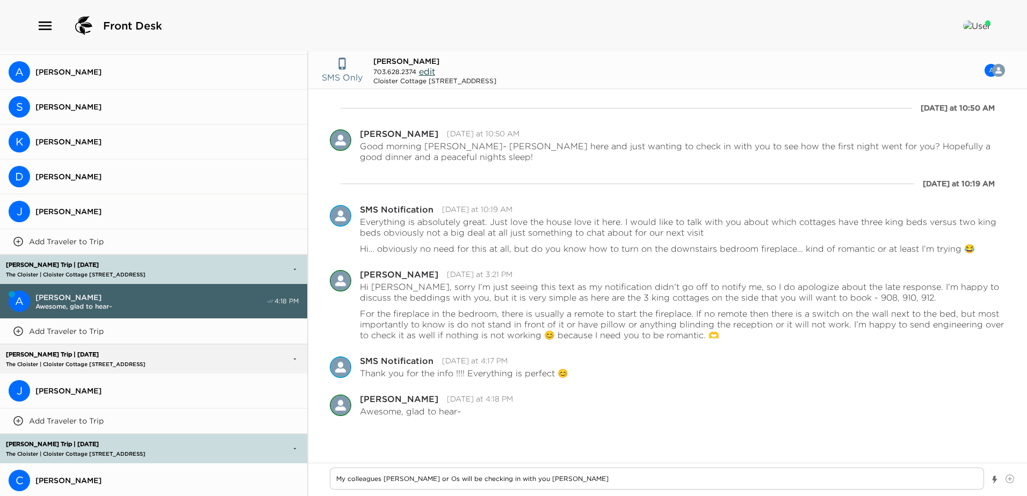
type textarea "x"
type textarea "My colleagues Andrena or Os will be checking in with you tom"
type textarea "x"
type textarea "My colleagues Andrena or Os will be checking in with you tomo"
type textarea "x"
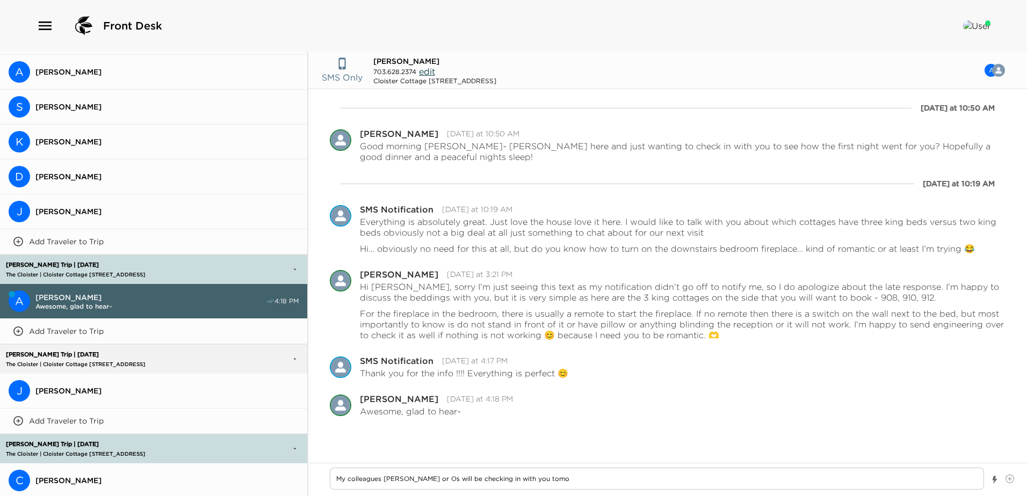
type textarea "My colleagues Andrena or Os will be checking in with you tomor"
type textarea "x"
type textarea "My colleagues Andrena or Os will be checking in with you tomorr"
type textarea "x"
type textarea "My colleagues Andrena or Os will be checking in with you tomorro"
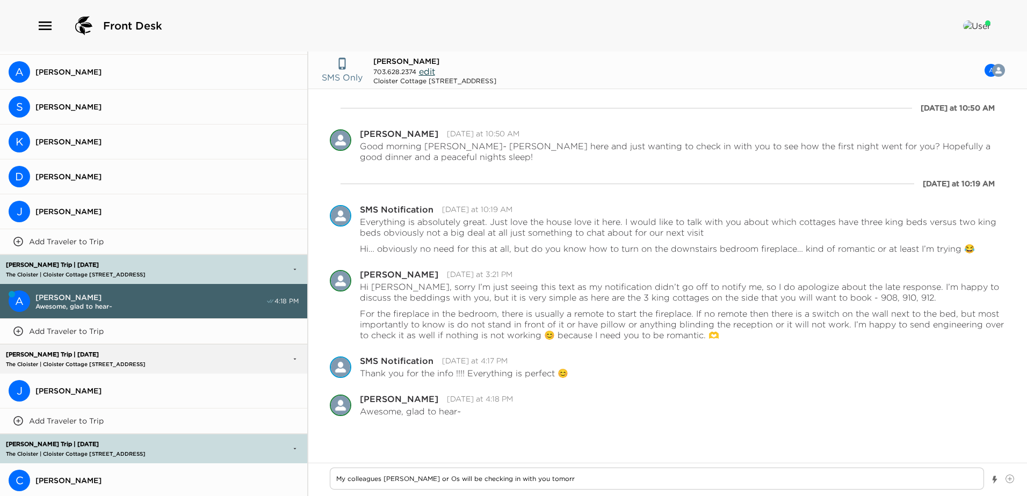
type textarea "x"
type textarea "My colleagues Andrena or Os will be checking in with you tomorrow"
type textarea "x"
type textarea "My colleagues Andrena or Os will be checking in with you tomorrow"
type textarea "x"
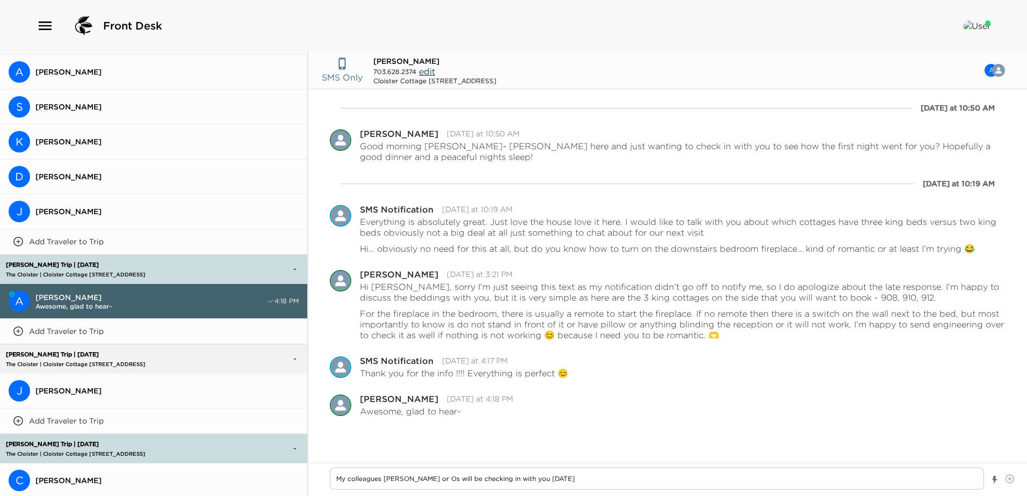
type textarea "My colleagues Andrena or Os will be checking in with you tomorrow a"
type textarea "x"
type textarea "My colleagues Andrena or Os will be checking in with you tomorrow an"
type textarea "x"
type textarea "My colleagues Andrena or Os will be checking in with you tomorrow and"
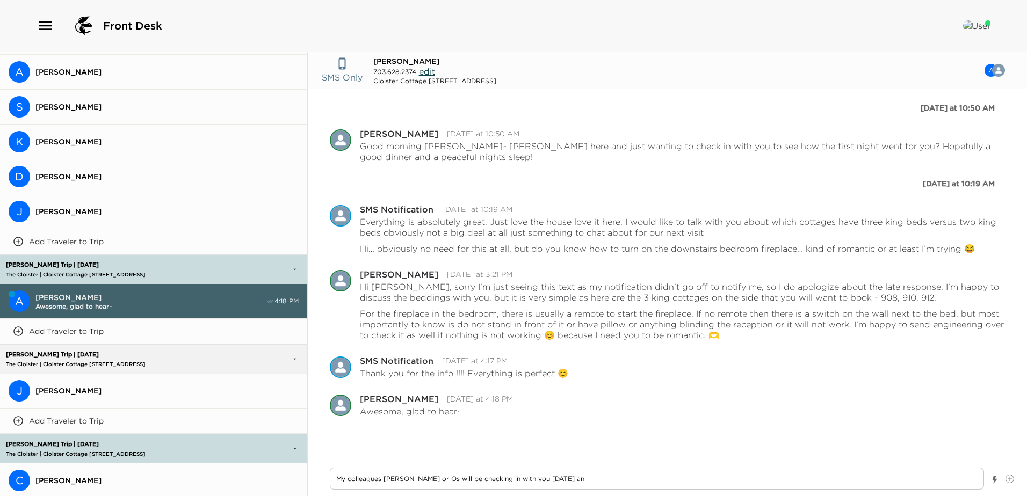
type textarea "x"
type textarea "My colleagues Andrena or Os will be checking in with you tomorrow and"
type textarea "x"
type textarea "My colleagues Andrena or Os will be checking in with you tomorrow and T"
type textarea "x"
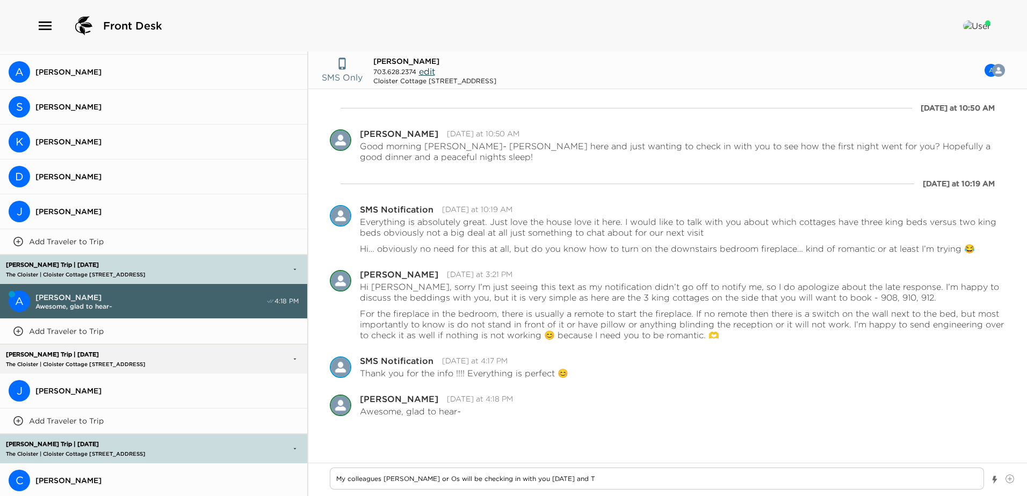
type textarea "My colleagues Andrena or Os will be checking in with you tomorrow and Th"
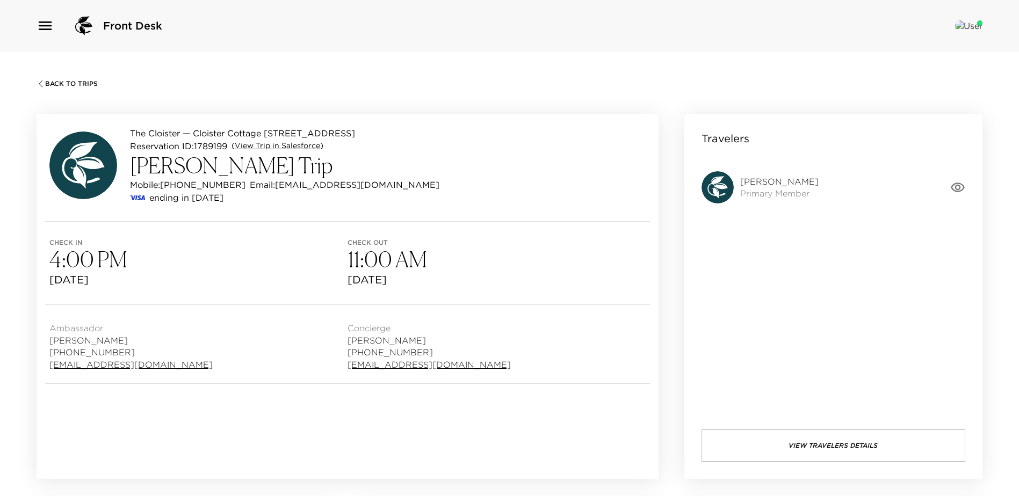
click at [308, 151] on link "(View Trip in Salesforce)" at bounding box center [278, 146] width 92 height 11
click at [57, 82] on span "Back To Trips" at bounding box center [71, 84] width 53 height 8
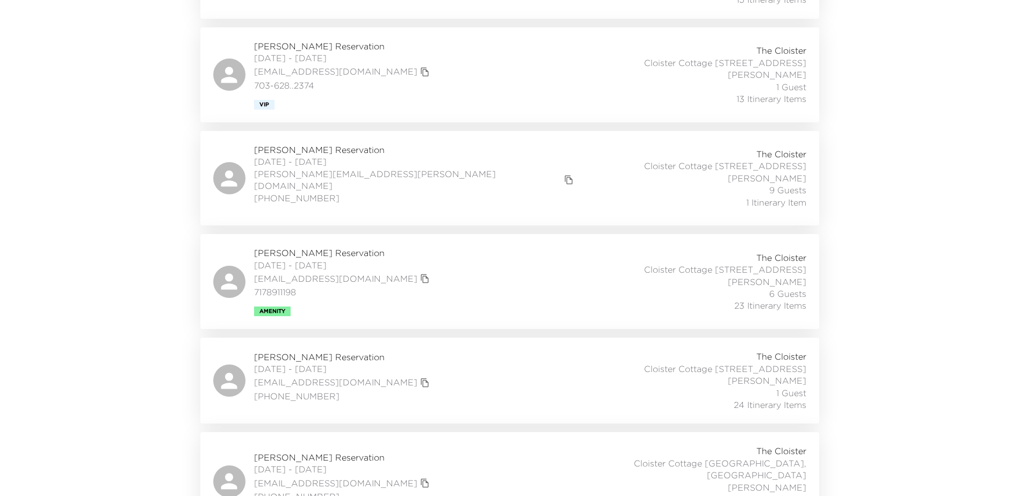
scroll to position [386, 0]
click at [400, 177] on div "[PERSON_NAME] Reservation [DATE] - [DATE] [PERSON_NAME][EMAIL_ADDRESS][PERSON_N…" at bounding box center [509, 179] width 593 height 69
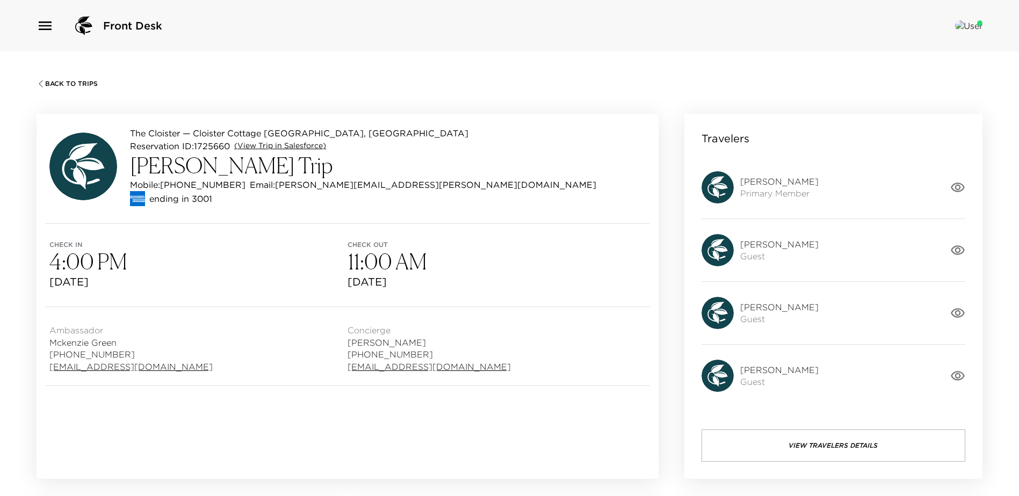
click at [299, 150] on link "(View Trip in Salesforce)" at bounding box center [280, 146] width 92 height 11
